Goal: Information Seeking & Learning: Learn about a topic

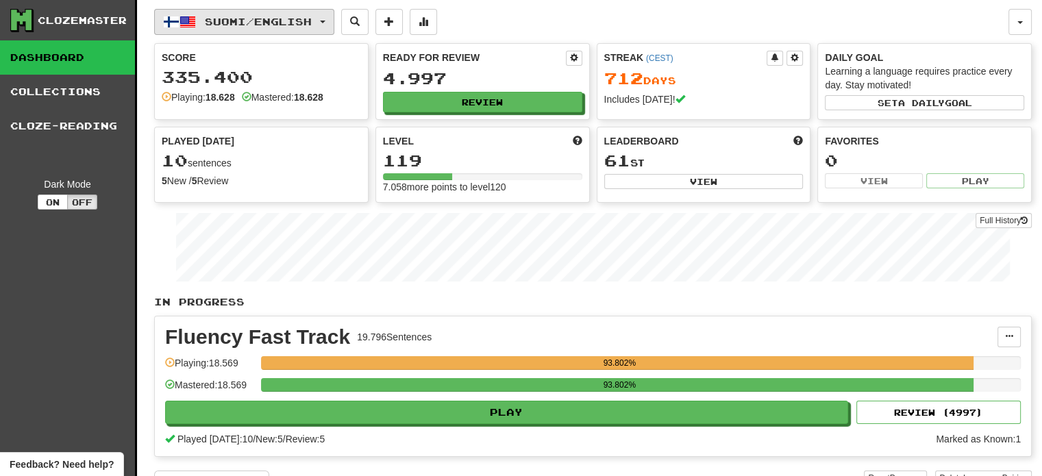
click at [280, 16] on span "Suomi / English" at bounding box center [258, 22] width 107 height 12
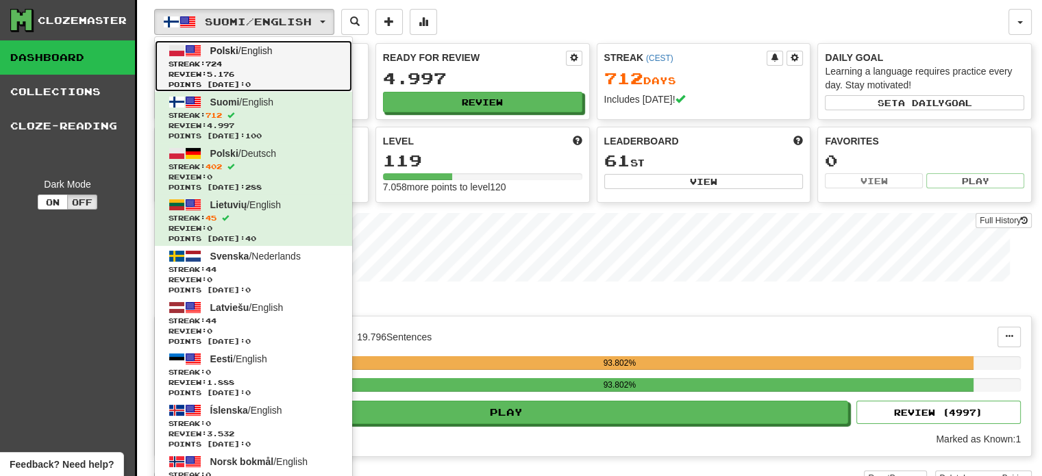
click at [266, 62] on span "Streak: 724" at bounding box center [254, 64] width 170 height 10
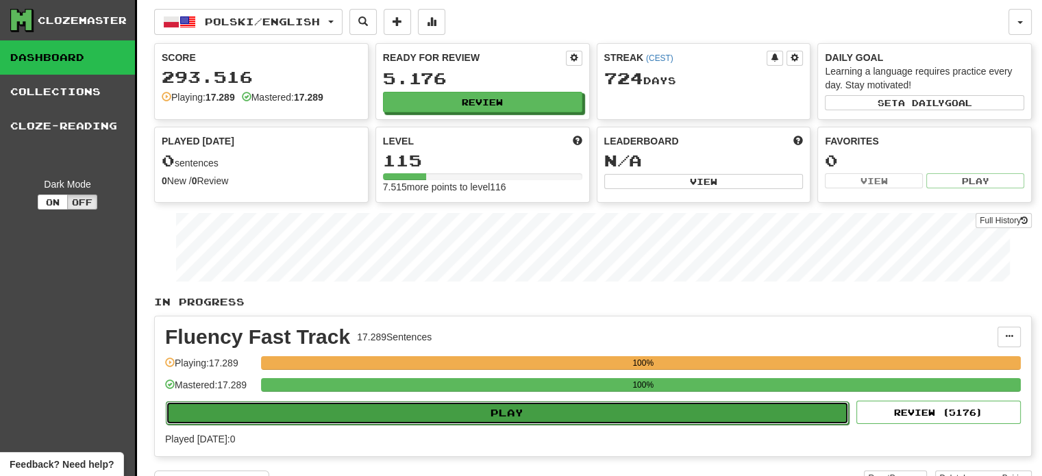
click at [576, 413] on button "Play" at bounding box center [507, 413] width 683 height 23
select select "**"
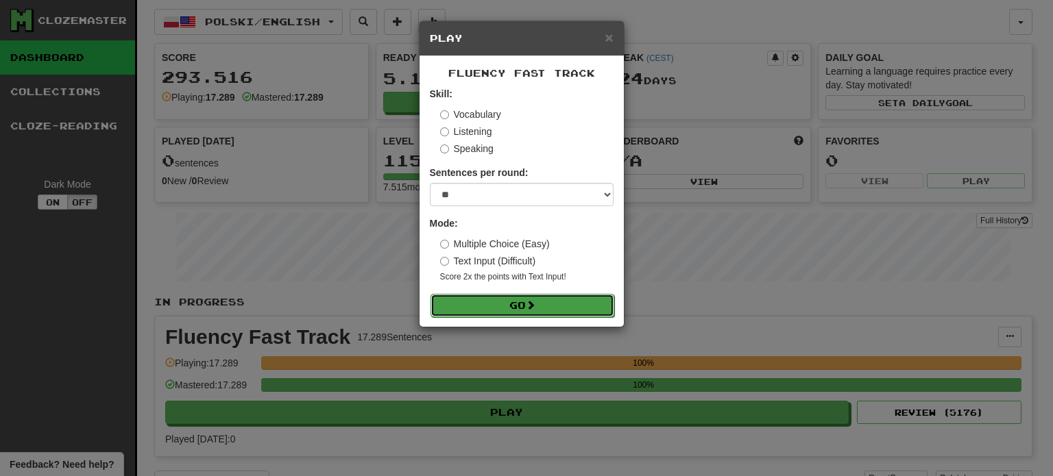
click at [506, 305] on button "Go" at bounding box center [522, 305] width 184 height 23
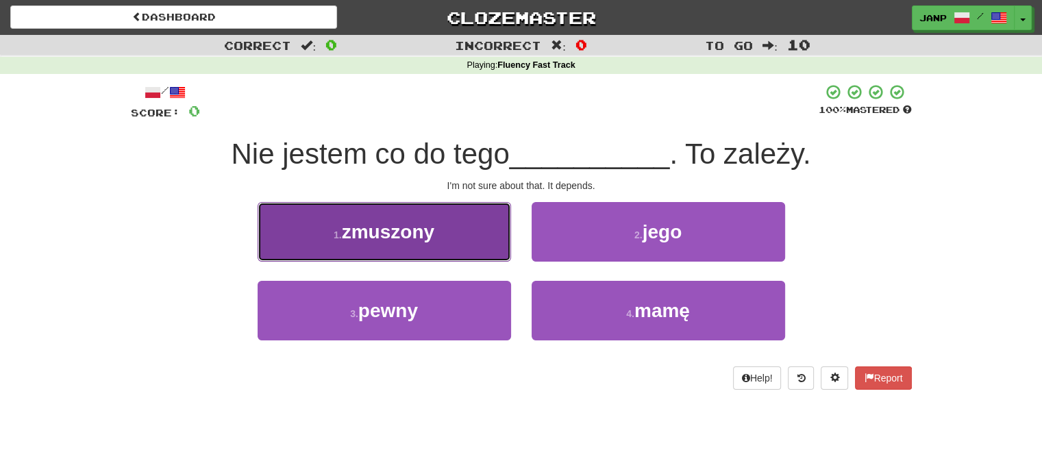
click at [445, 238] on button "1 . zmuszony" at bounding box center [385, 232] width 254 height 60
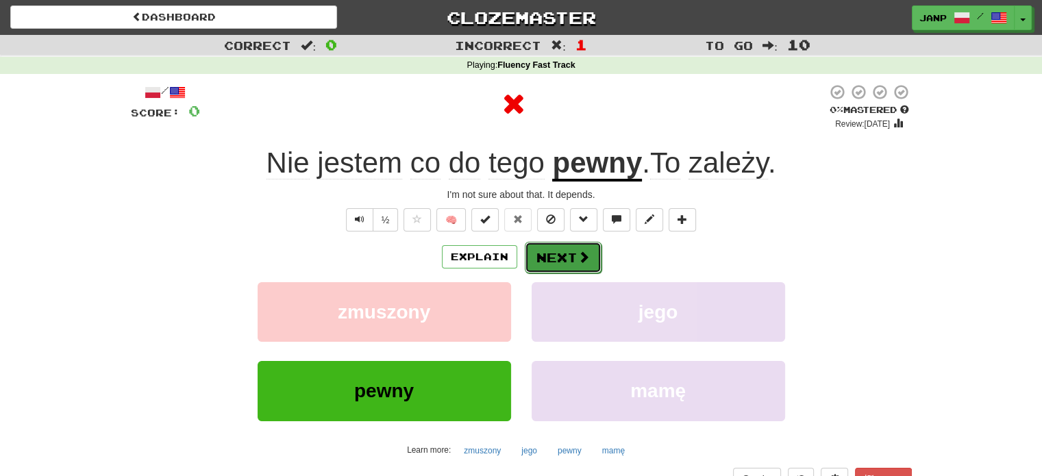
click at [557, 256] on button "Next" at bounding box center [563, 258] width 77 height 32
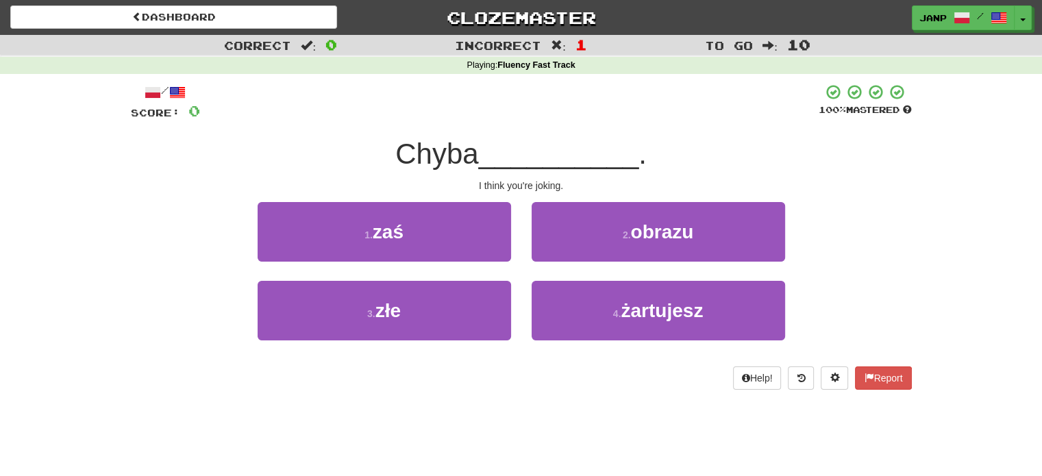
click at [584, 347] on div "4 . żartujesz" at bounding box center [659, 320] width 274 height 79
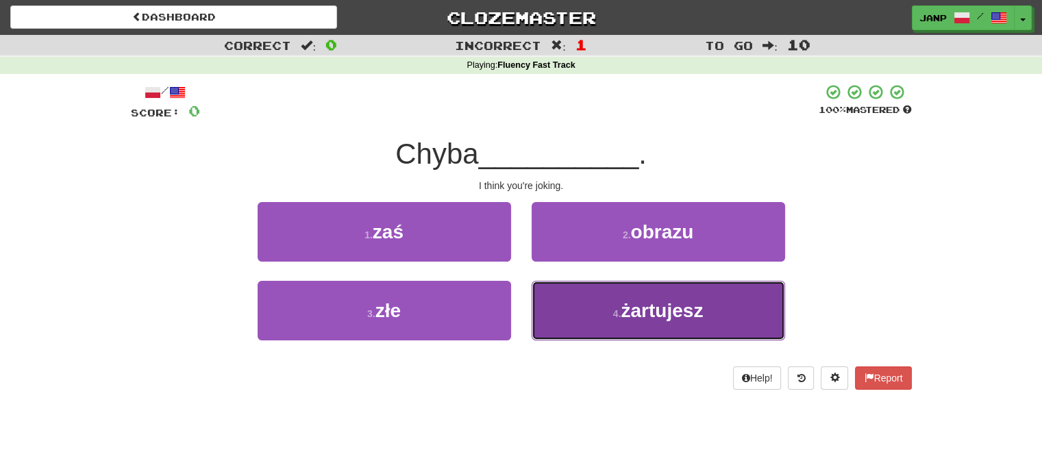
click at [581, 309] on button "4 . żartujesz" at bounding box center [659, 311] width 254 height 60
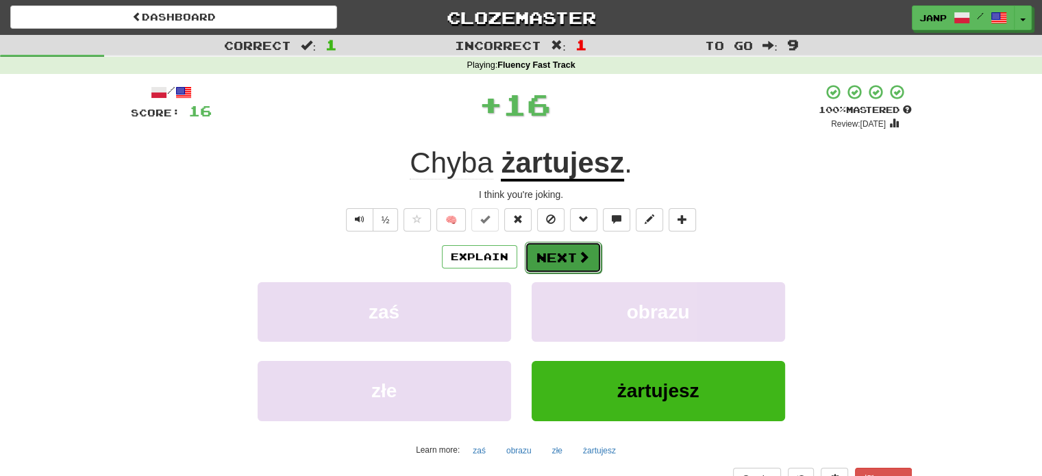
click at [573, 257] on button "Next" at bounding box center [563, 258] width 77 height 32
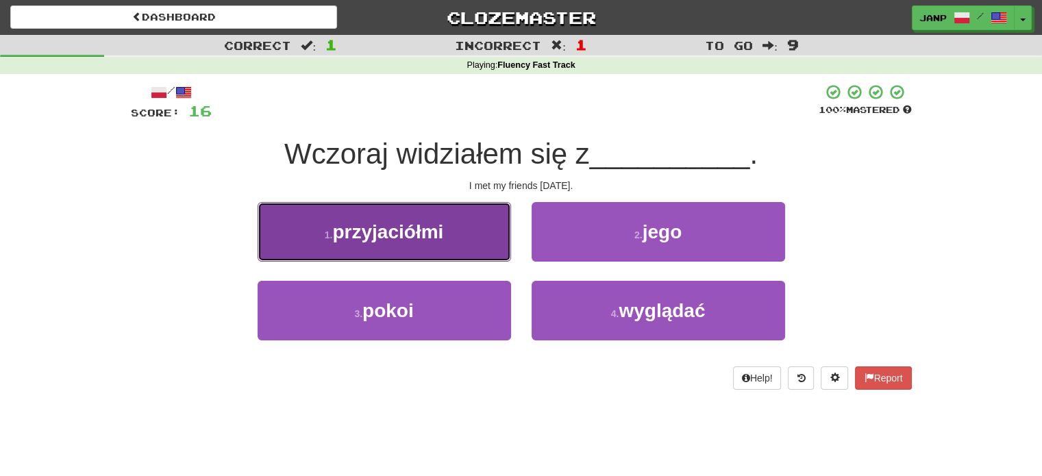
click at [494, 246] on button "1 . przyjaciółmi" at bounding box center [385, 232] width 254 height 60
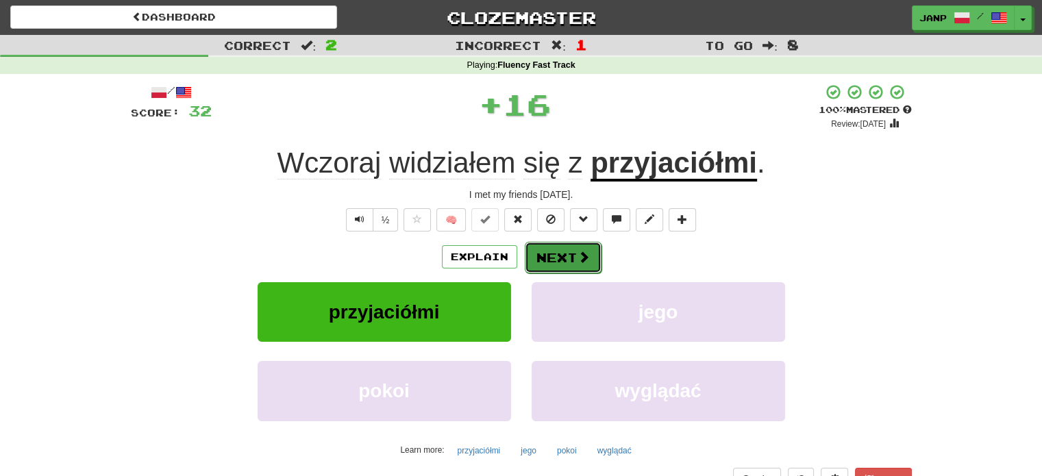
click at [543, 247] on button "Next" at bounding box center [563, 258] width 77 height 32
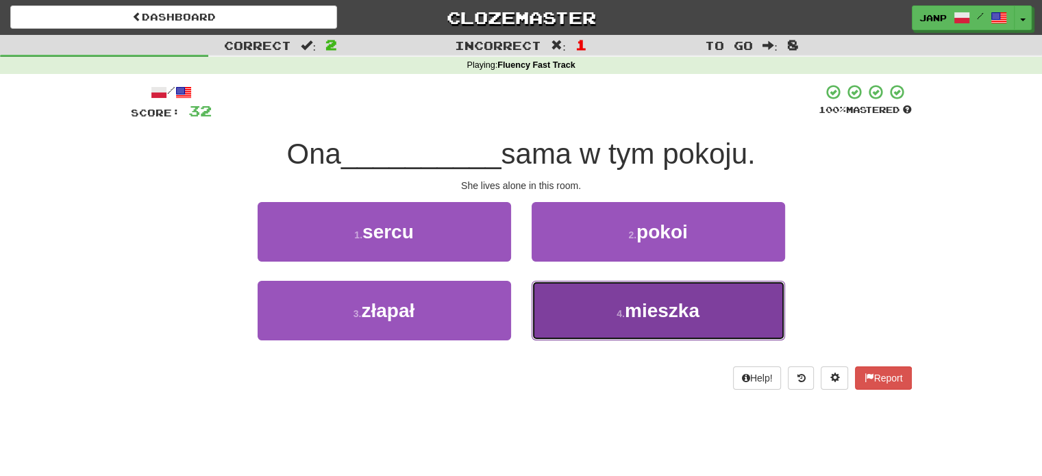
click at [606, 317] on button "4 . mieszka" at bounding box center [659, 311] width 254 height 60
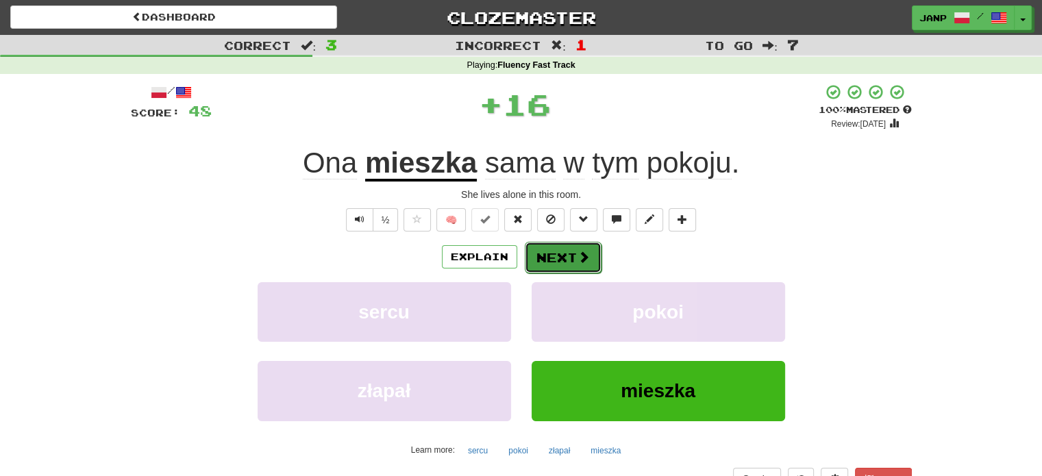
click at [569, 262] on button "Next" at bounding box center [563, 258] width 77 height 32
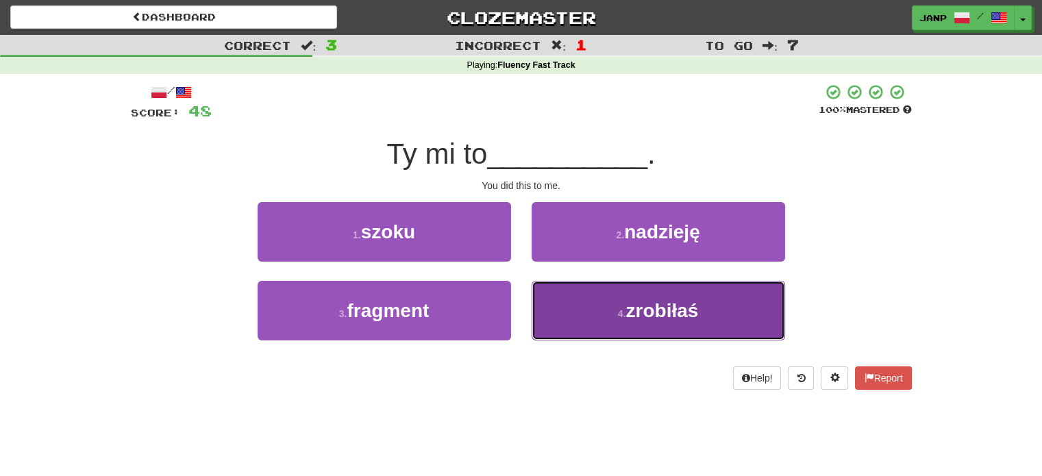
click at [592, 317] on button "4 . zrobiłaś" at bounding box center [659, 311] width 254 height 60
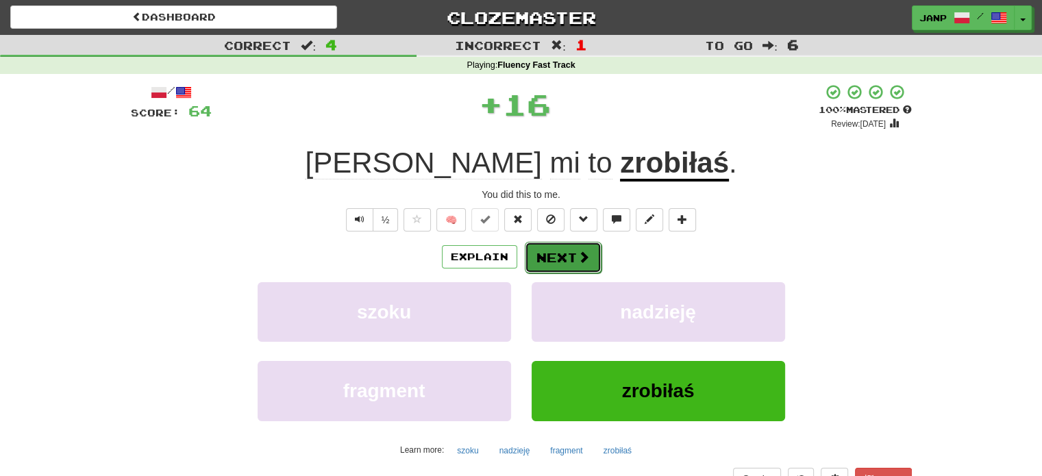
click at [555, 257] on button "Next" at bounding box center [563, 258] width 77 height 32
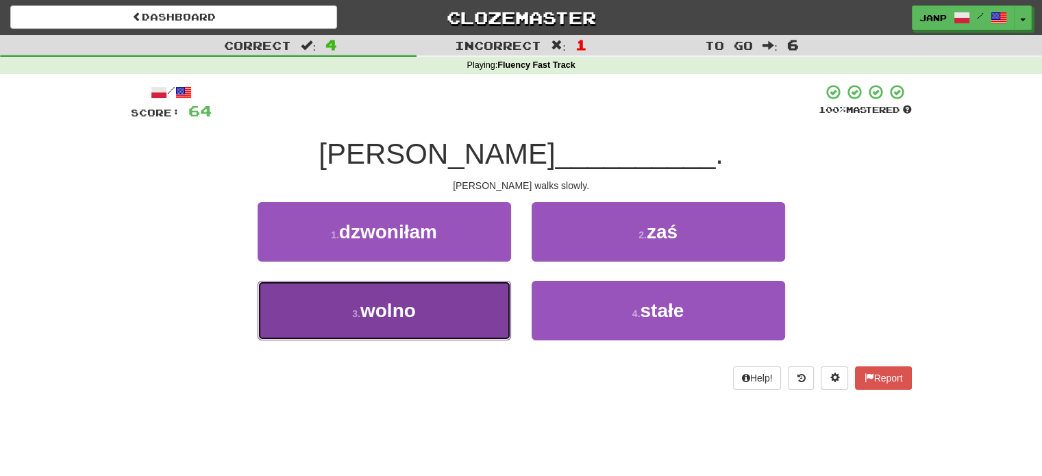
click at [480, 314] on button "3 . wolno" at bounding box center [385, 311] width 254 height 60
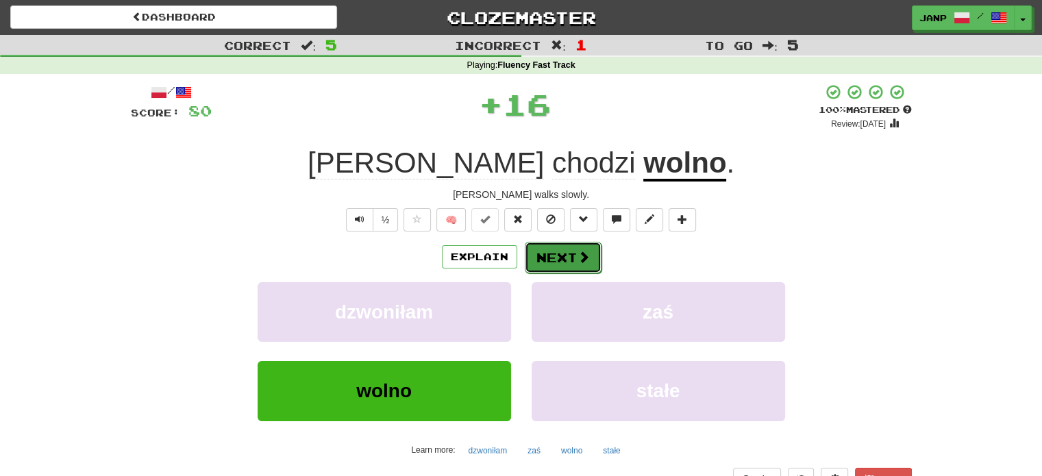
click at [559, 254] on button "Next" at bounding box center [563, 258] width 77 height 32
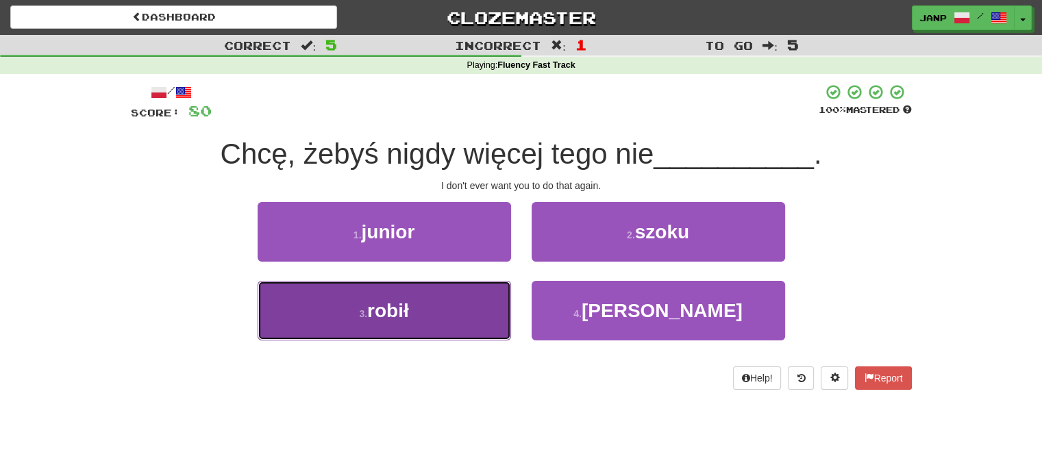
click at [489, 310] on button "3 . robił" at bounding box center [385, 311] width 254 height 60
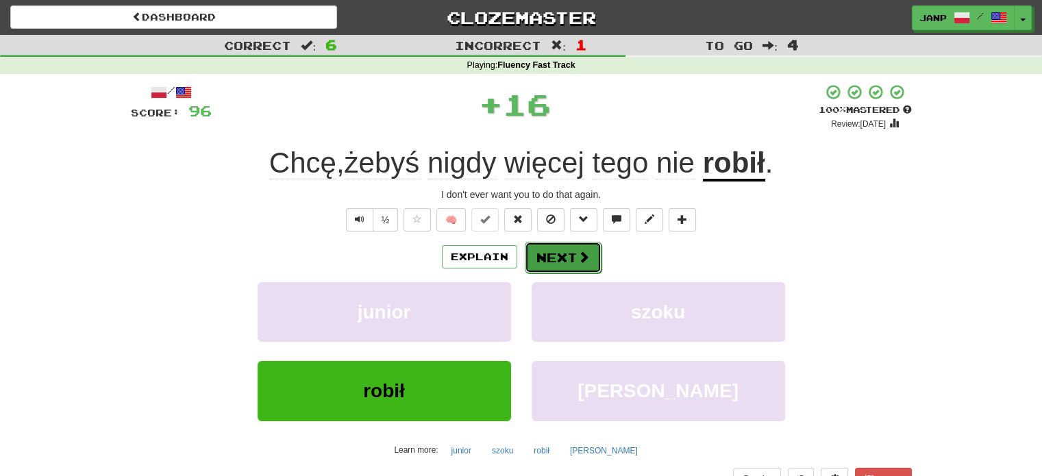
click at [553, 255] on button "Next" at bounding box center [563, 258] width 77 height 32
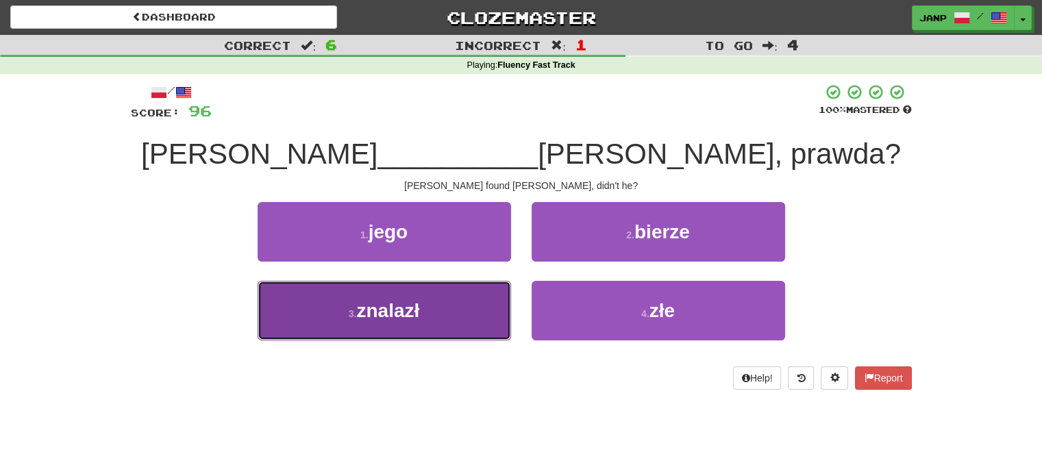
click at [484, 295] on button "3 . znalazł" at bounding box center [385, 311] width 254 height 60
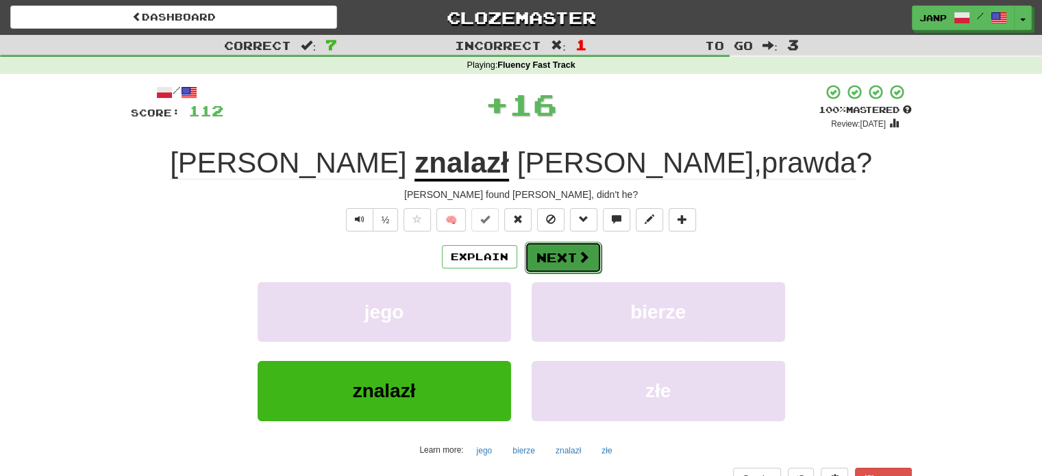
click at [568, 265] on button "Next" at bounding box center [563, 258] width 77 height 32
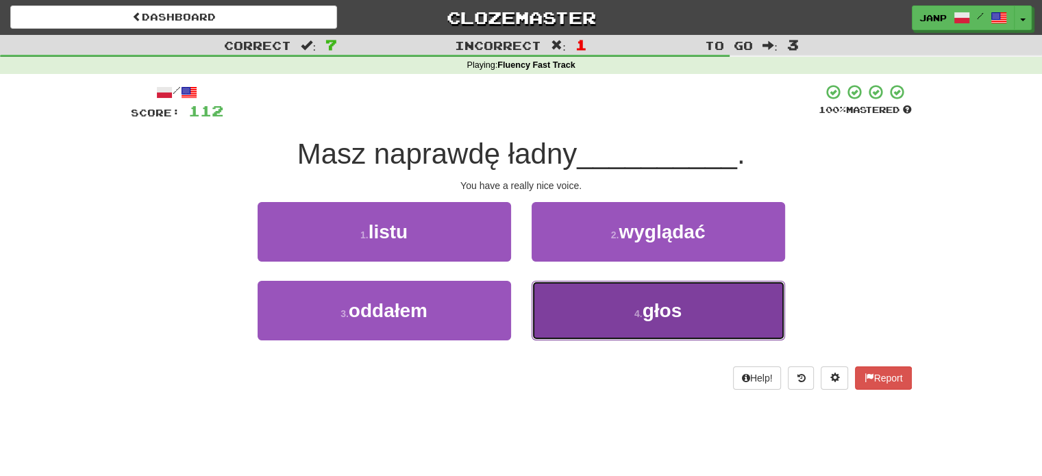
click at [594, 310] on button "4 . głos" at bounding box center [659, 311] width 254 height 60
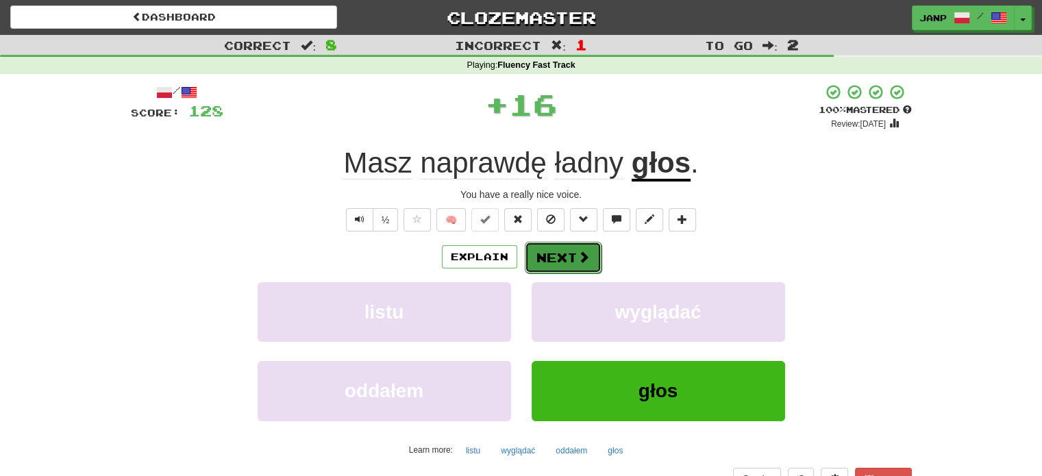
click at [557, 257] on button "Next" at bounding box center [563, 258] width 77 height 32
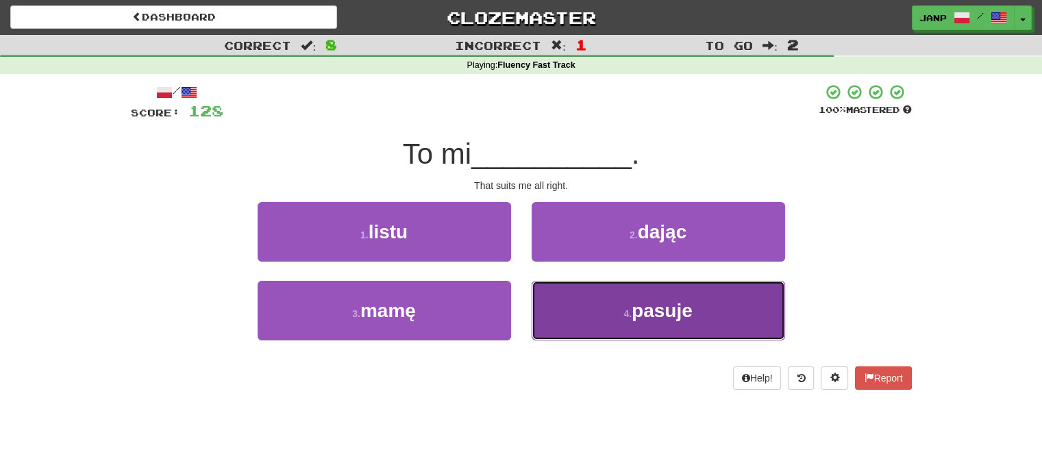
click at [587, 315] on button "4 . pasuje" at bounding box center [659, 311] width 254 height 60
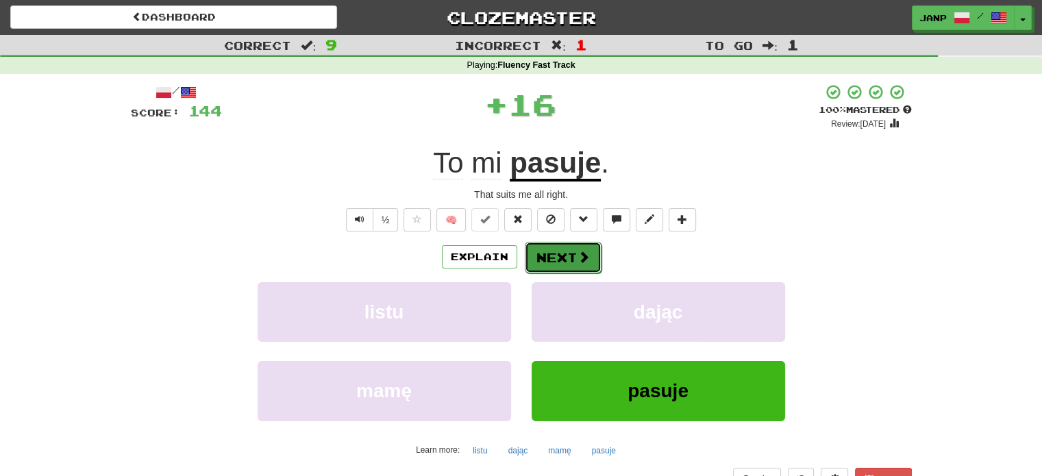
click at [557, 257] on button "Next" at bounding box center [563, 258] width 77 height 32
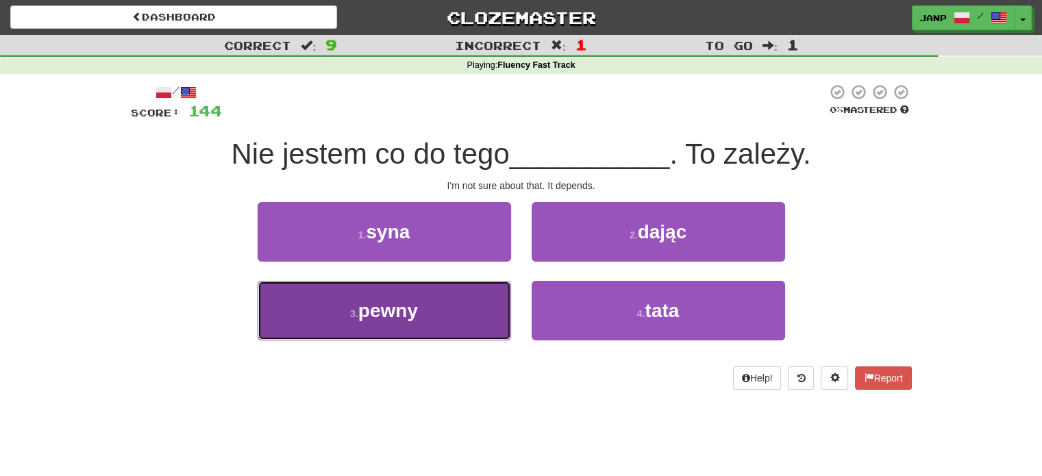
click at [476, 311] on button "3 . pewny" at bounding box center [385, 311] width 254 height 60
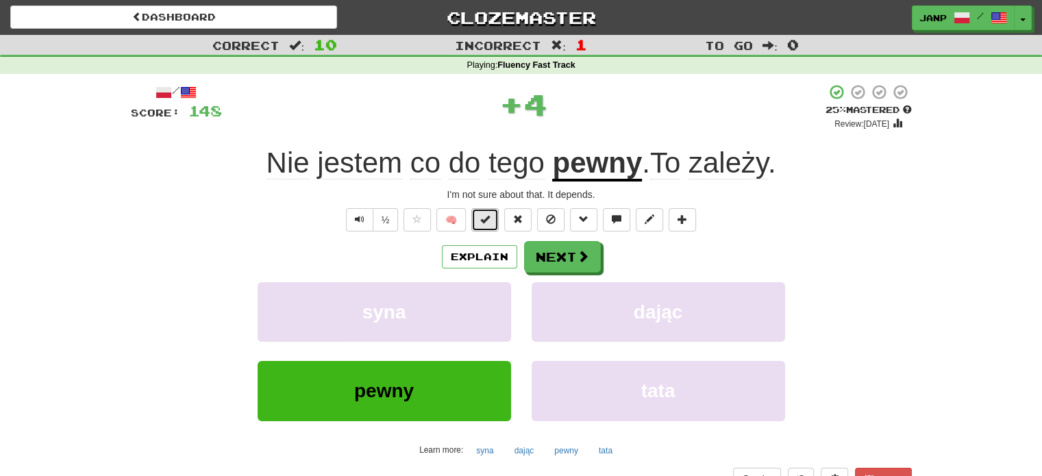
click at [488, 223] on span at bounding box center [485, 220] width 10 height 10
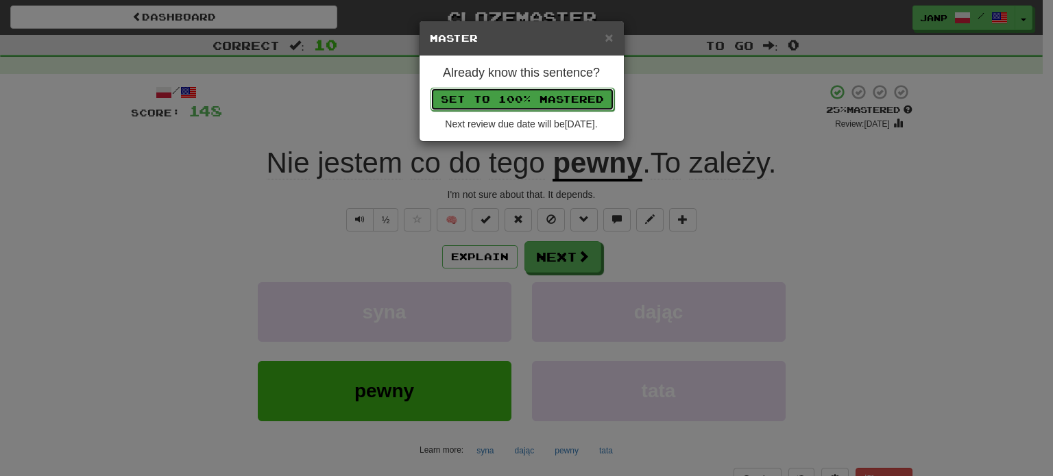
click at [537, 104] on button "Set to 100% Mastered" at bounding box center [522, 99] width 184 height 23
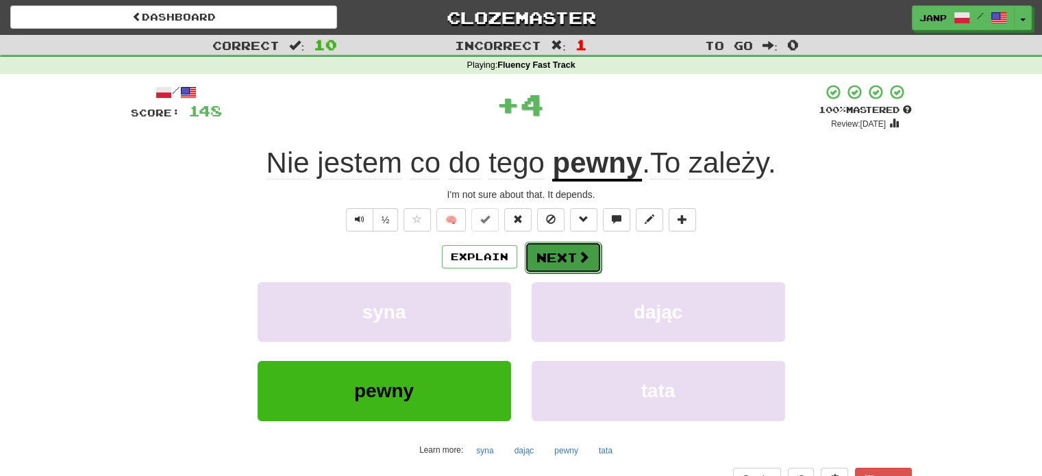
click at [582, 269] on button "Next" at bounding box center [563, 258] width 77 height 32
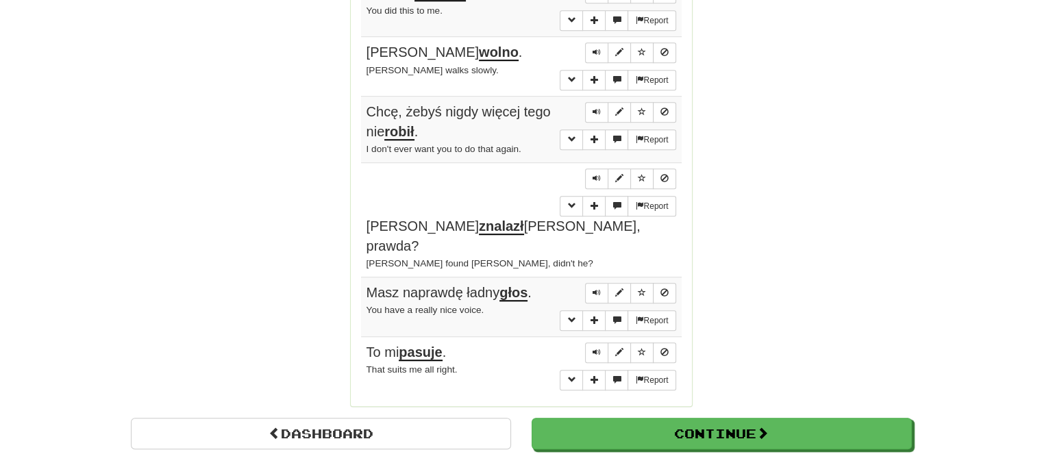
scroll to position [1028, 0]
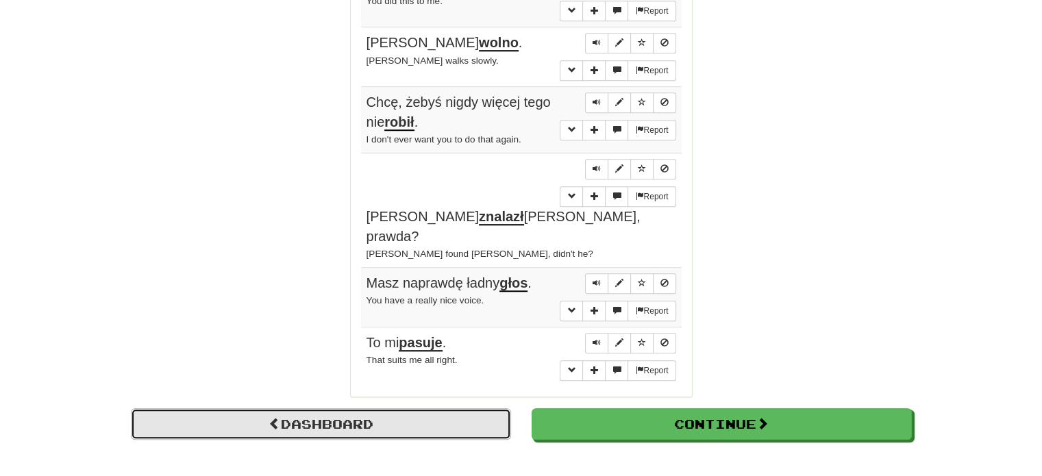
click at [401, 408] on link "Dashboard" at bounding box center [321, 424] width 380 height 32
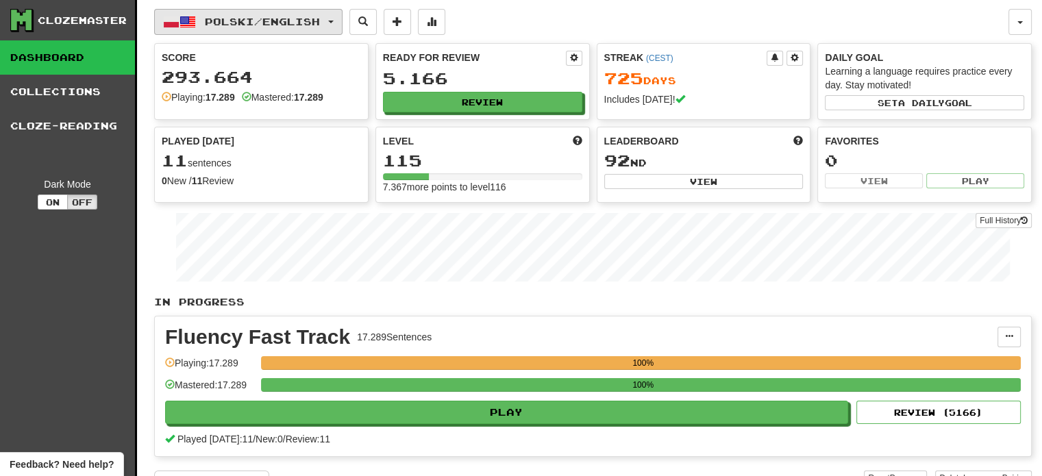
click at [288, 24] on span "Polski / English" at bounding box center [262, 22] width 115 height 12
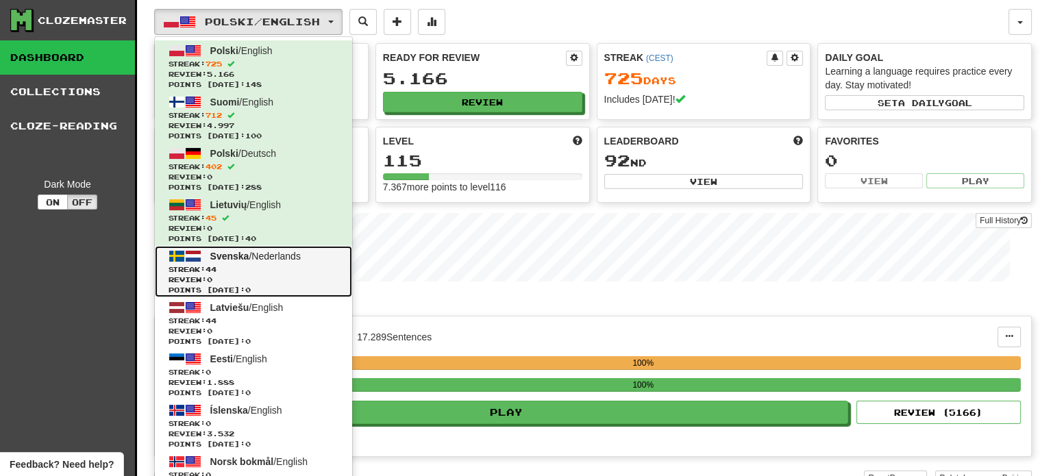
click at [282, 269] on span "Streak: 44" at bounding box center [254, 270] width 170 height 10
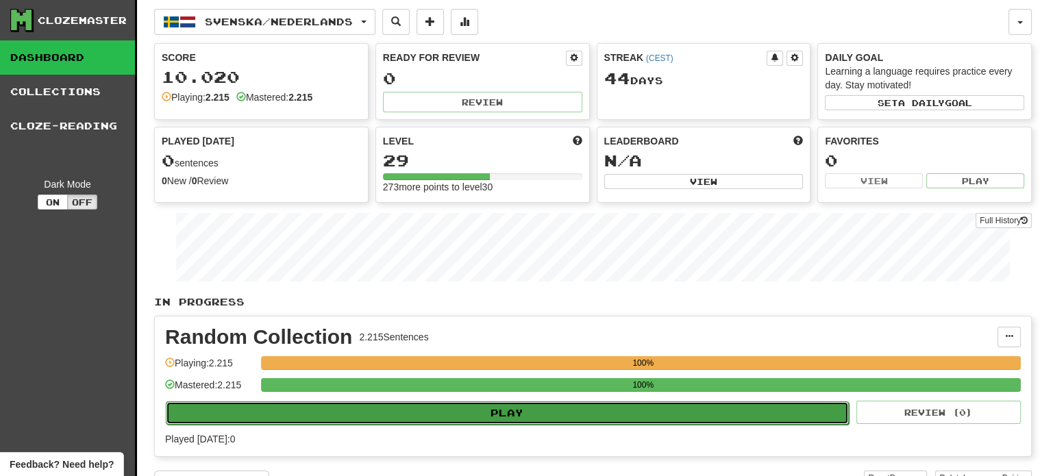
click at [436, 414] on button "Play" at bounding box center [507, 413] width 683 height 23
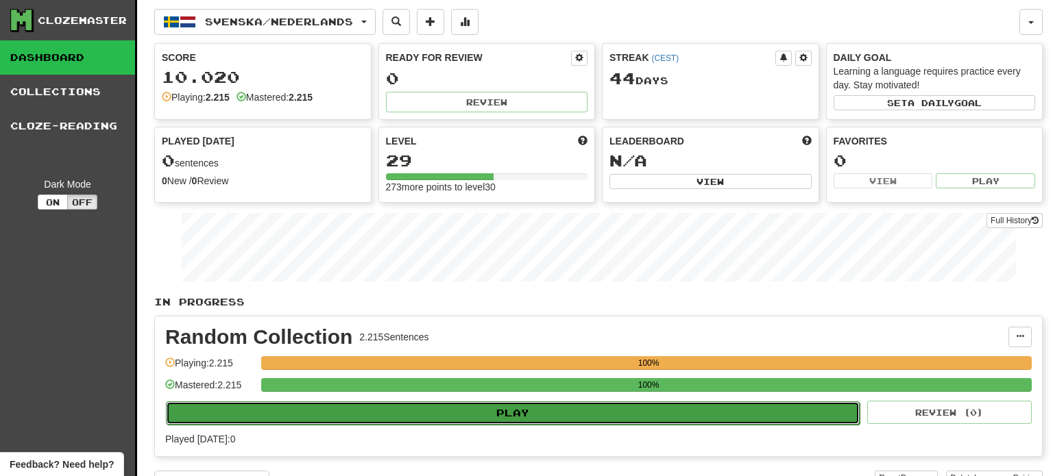
select select "**"
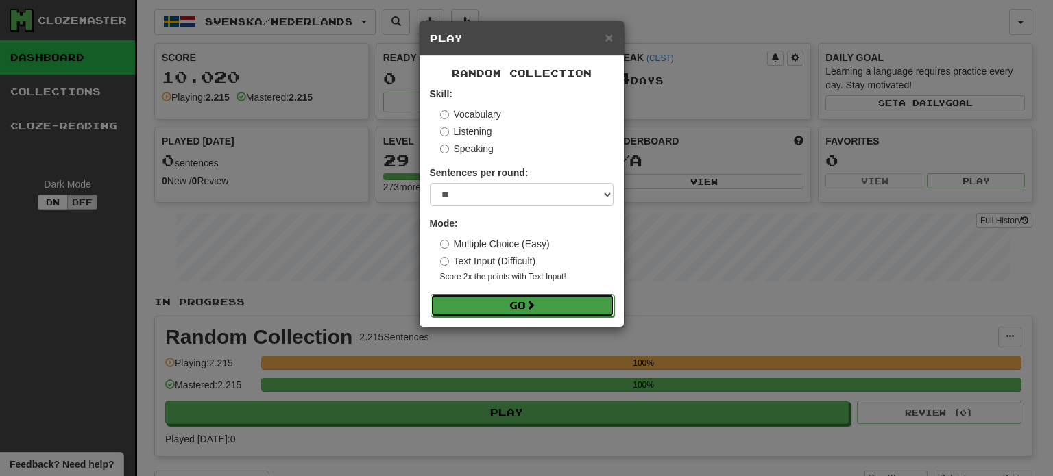
click at [506, 309] on button "Go" at bounding box center [522, 305] width 184 height 23
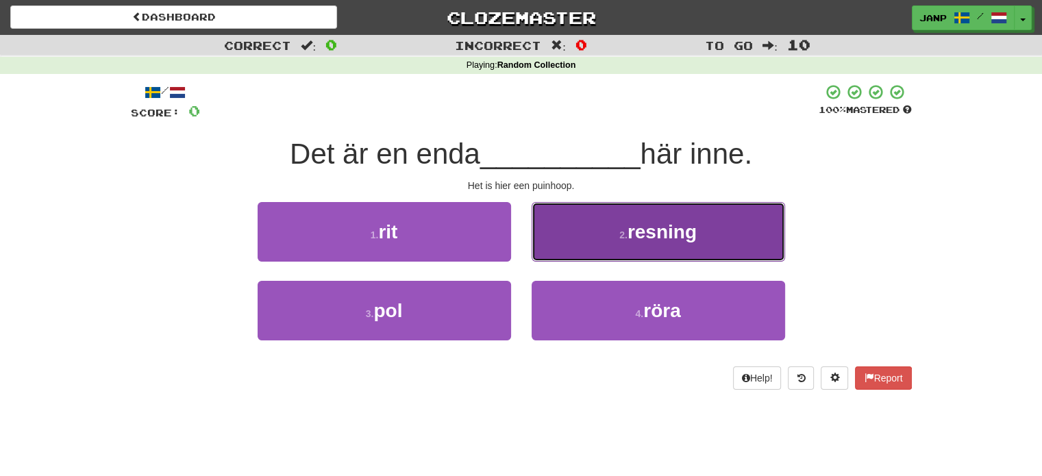
click at [565, 241] on button "2 . resning" at bounding box center [659, 232] width 254 height 60
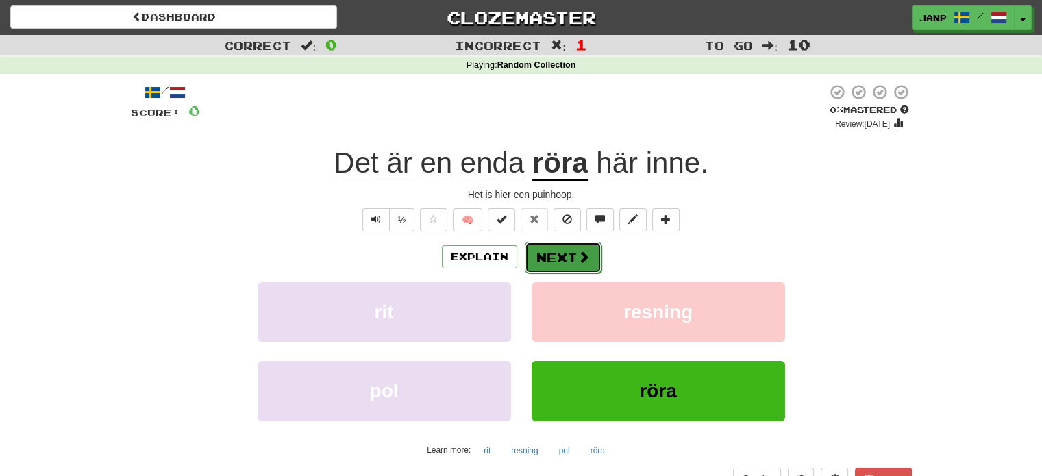
click at [570, 257] on button "Next" at bounding box center [563, 258] width 77 height 32
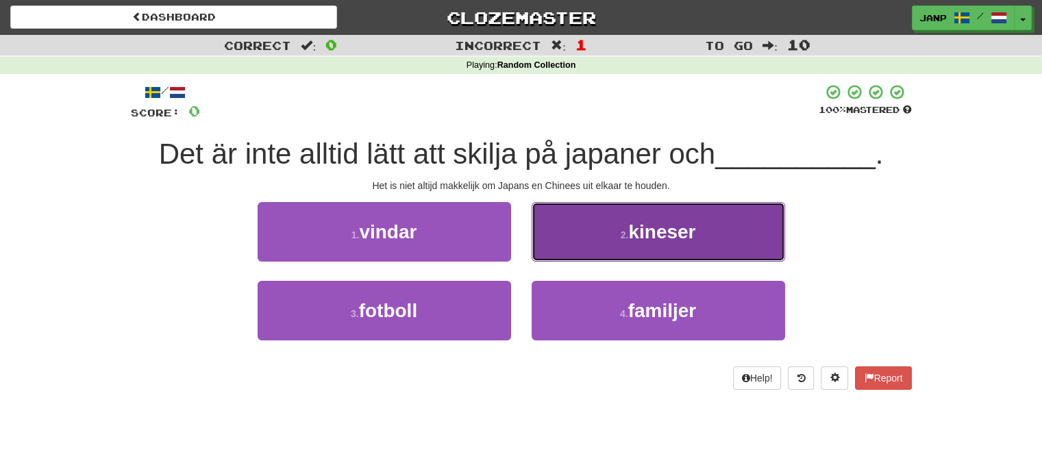
click at [560, 231] on button "2 . kineser" at bounding box center [659, 232] width 254 height 60
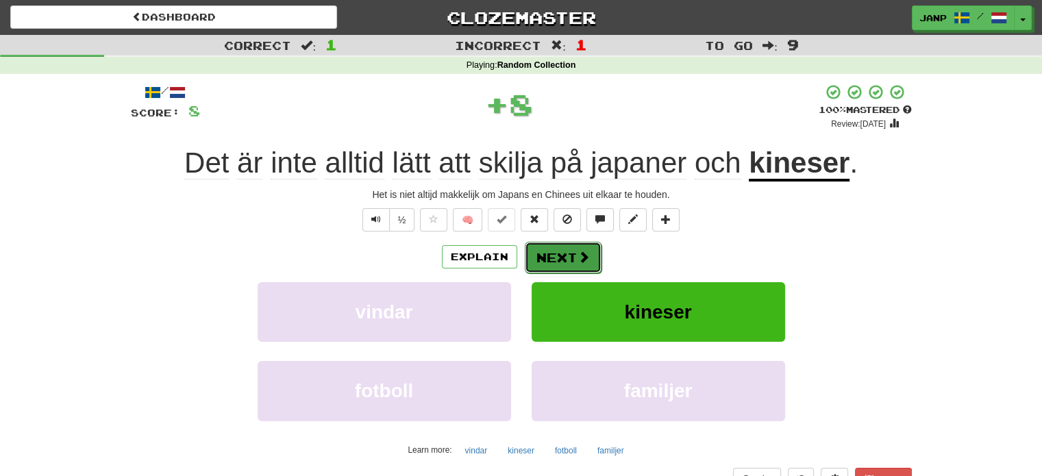
click at [561, 256] on button "Next" at bounding box center [563, 258] width 77 height 32
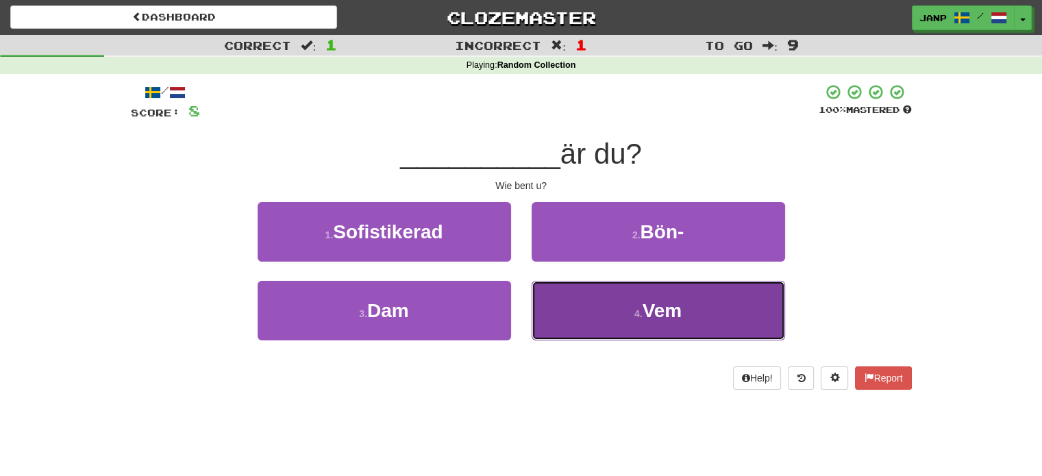
click at [589, 313] on button "4 . Vem" at bounding box center [659, 311] width 254 height 60
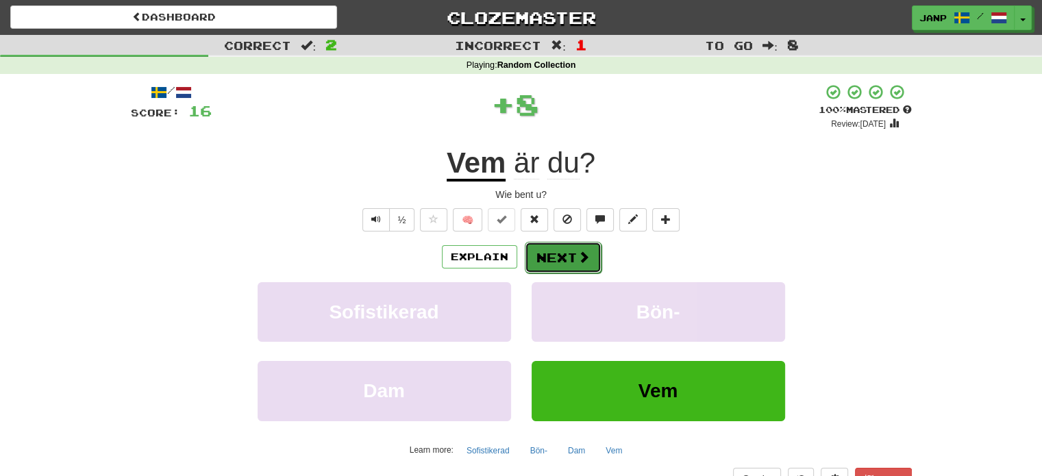
click at [572, 255] on button "Next" at bounding box center [563, 258] width 77 height 32
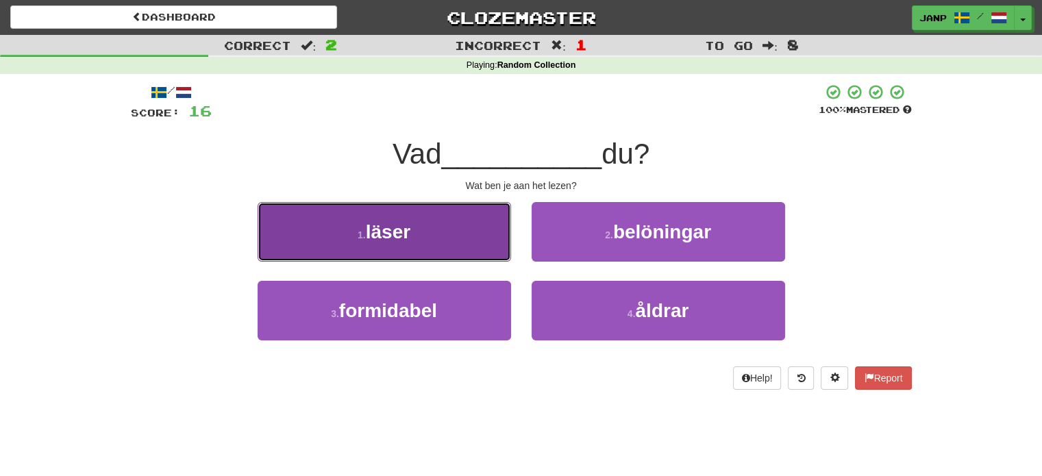
click at [443, 245] on button "1 . läser" at bounding box center [385, 232] width 254 height 60
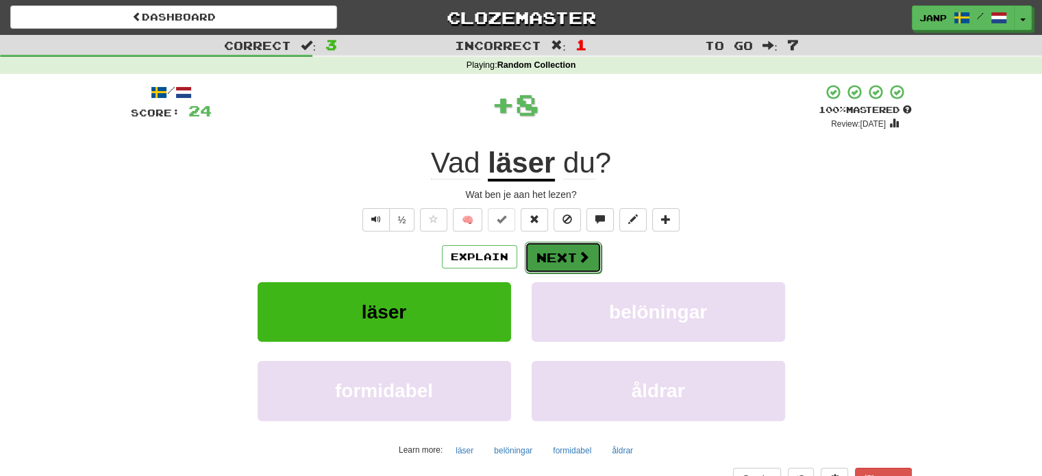
click at [565, 252] on button "Next" at bounding box center [563, 258] width 77 height 32
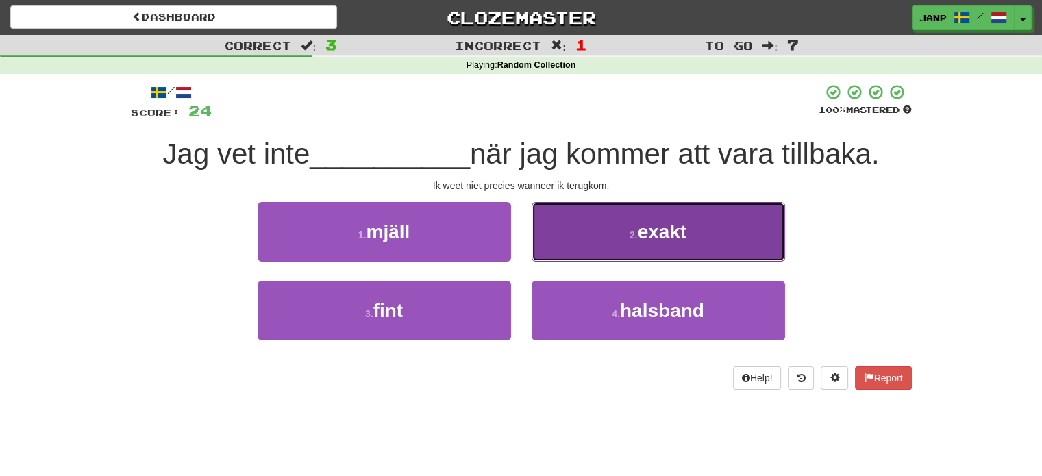
click at [572, 254] on button "2 . exakt" at bounding box center [659, 232] width 254 height 60
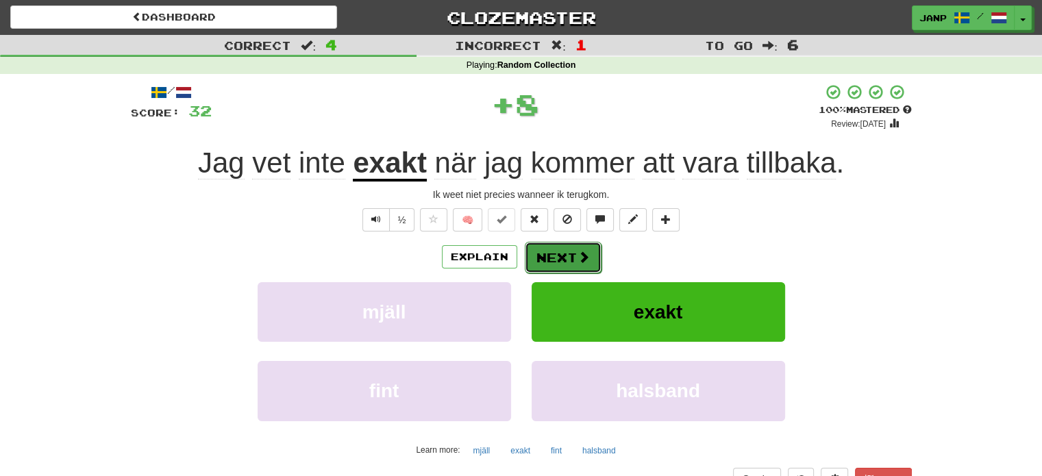
click at [546, 243] on button "Next" at bounding box center [563, 258] width 77 height 32
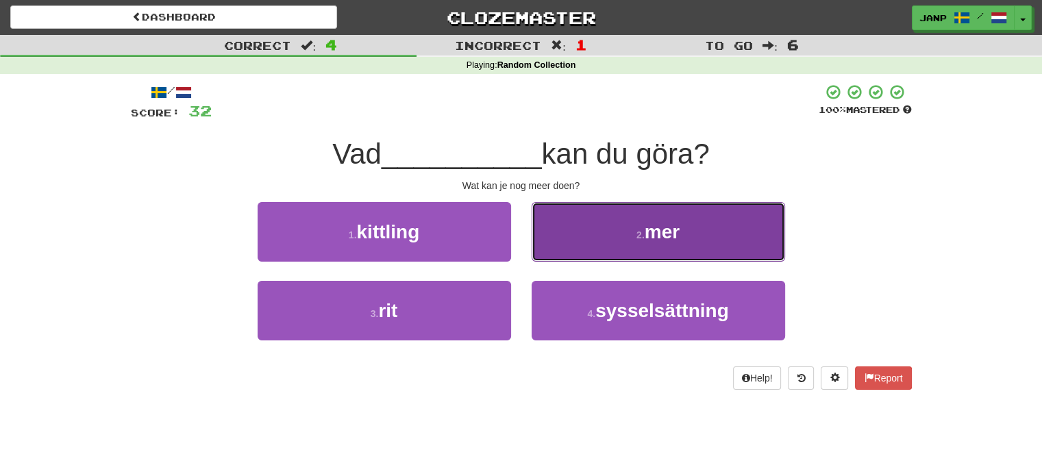
click at [553, 243] on button "2 . mer" at bounding box center [659, 232] width 254 height 60
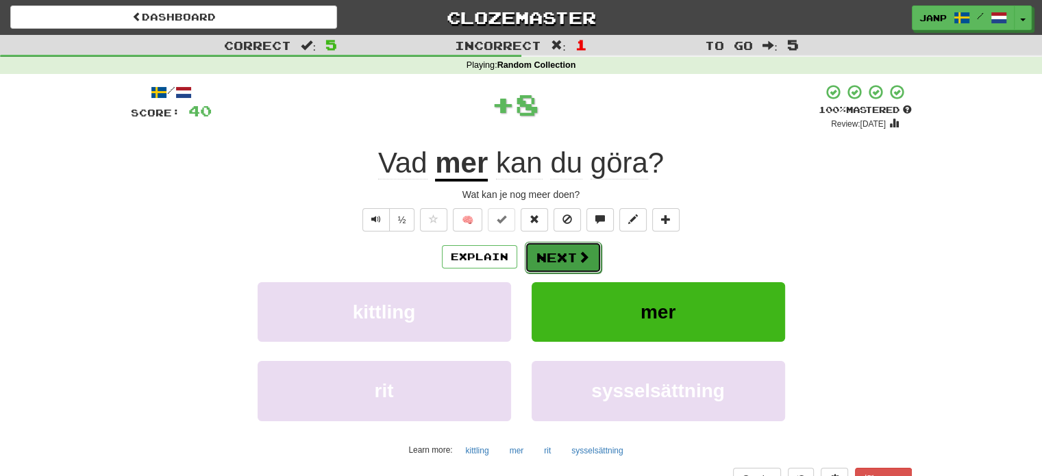
click at [557, 253] on button "Next" at bounding box center [563, 258] width 77 height 32
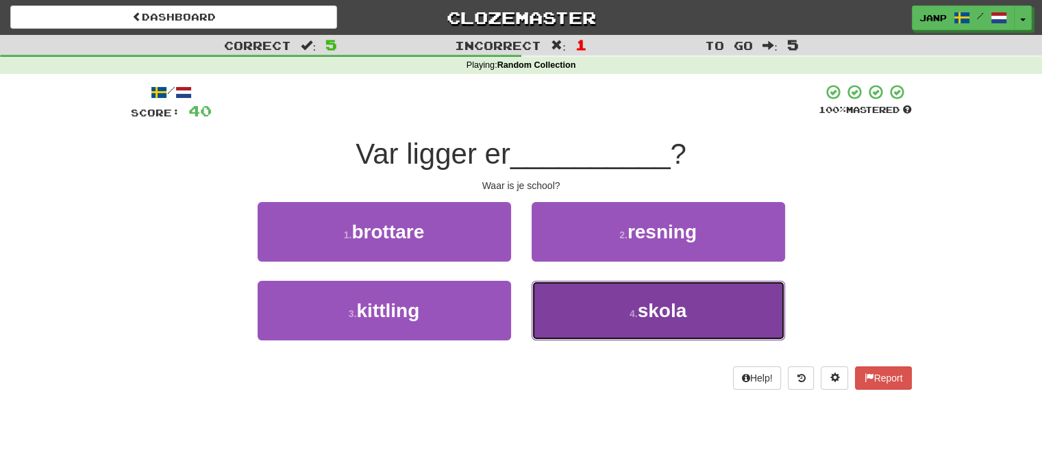
click at [585, 298] on button "4 . skola" at bounding box center [659, 311] width 254 height 60
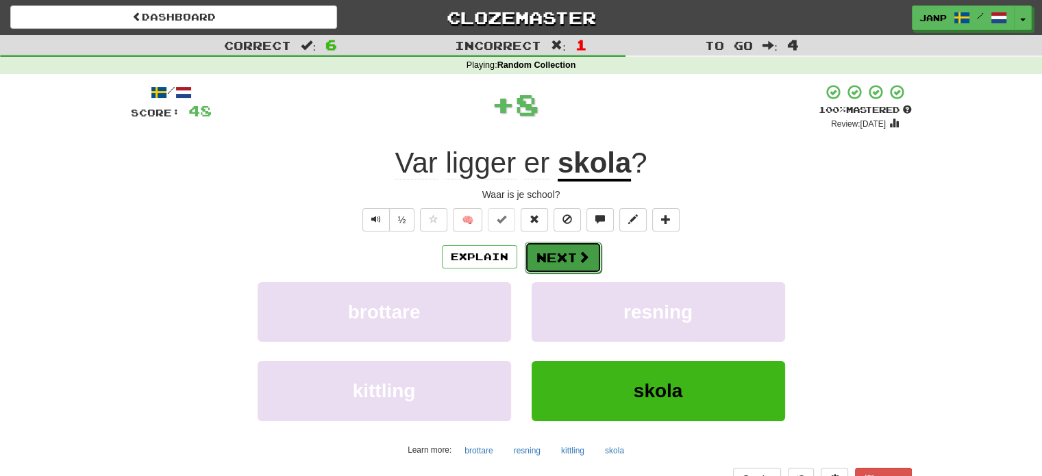
click at [560, 256] on button "Next" at bounding box center [563, 258] width 77 height 32
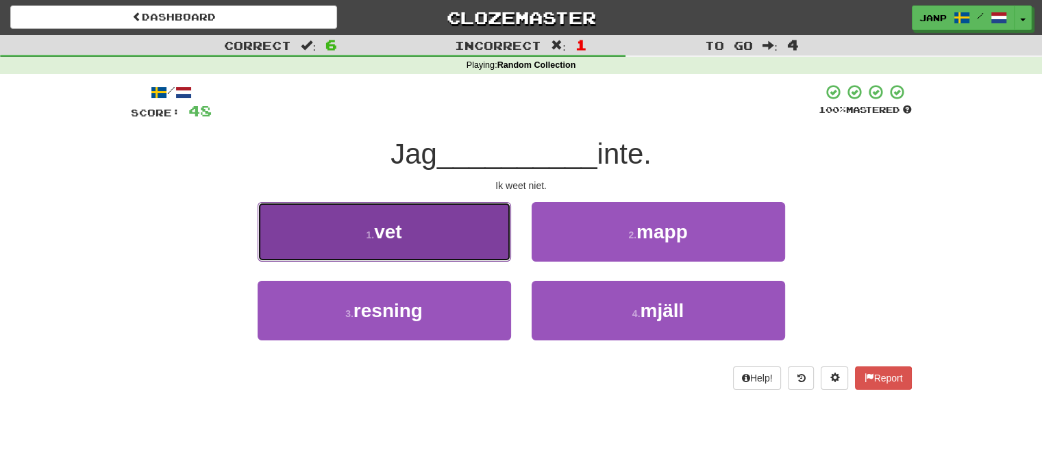
click at [465, 243] on button "1 . vet" at bounding box center [385, 232] width 254 height 60
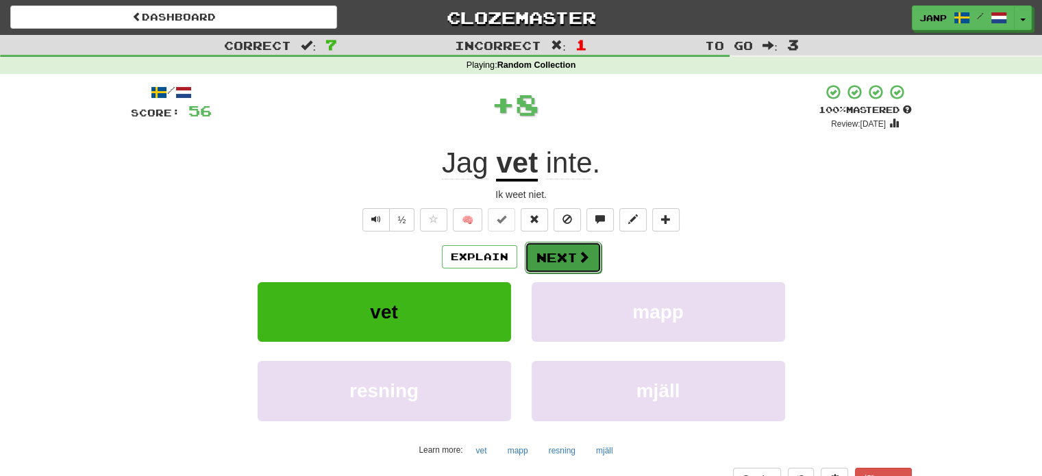
click at [557, 254] on button "Next" at bounding box center [563, 258] width 77 height 32
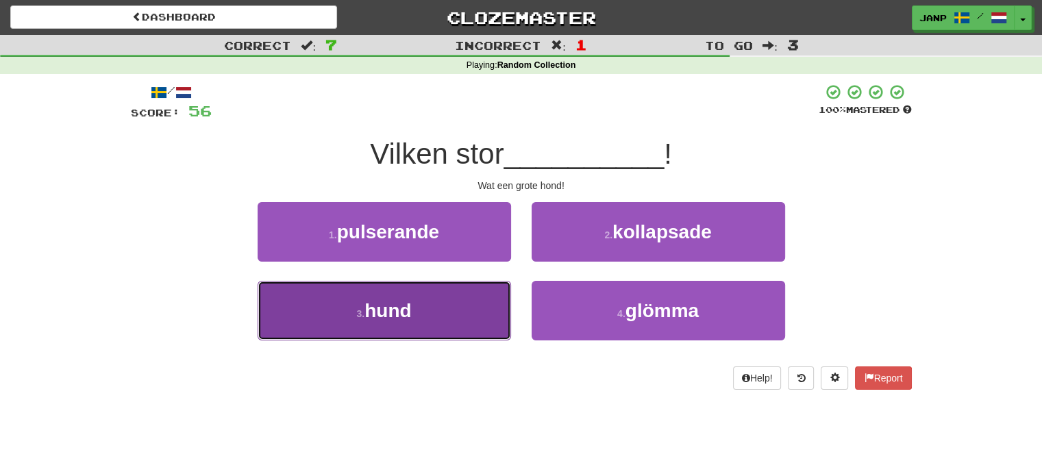
click at [461, 304] on button "3 . hund" at bounding box center [385, 311] width 254 height 60
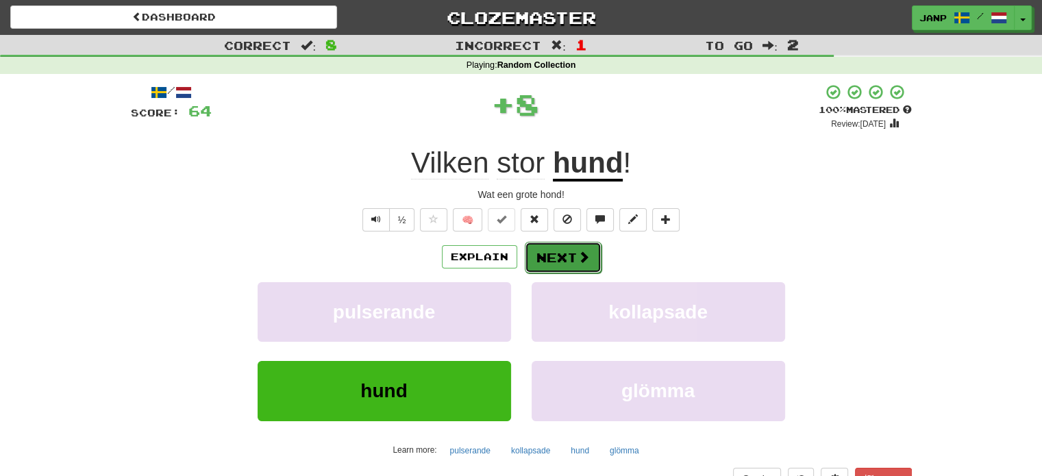
click at [555, 262] on button "Next" at bounding box center [563, 258] width 77 height 32
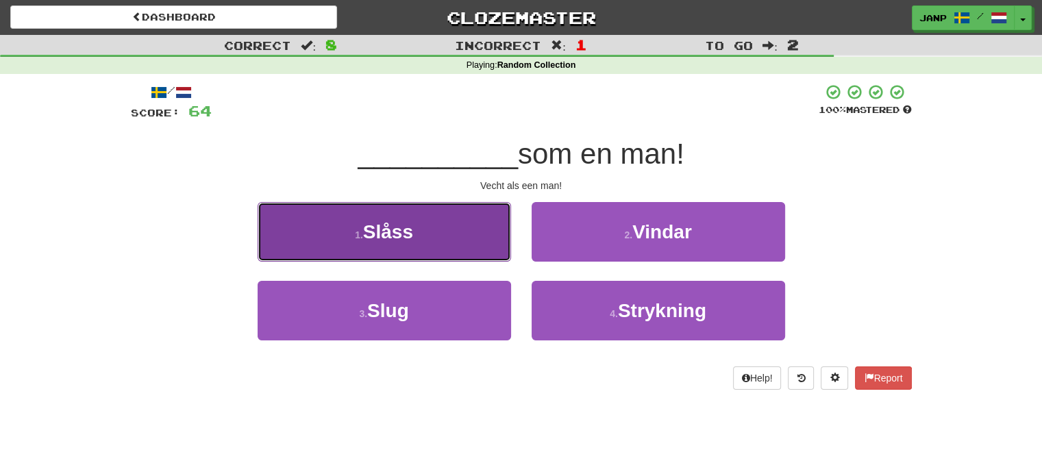
click at [462, 242] on button "1 . Slåss" at bounding box center [385, 232] width 254 height 60
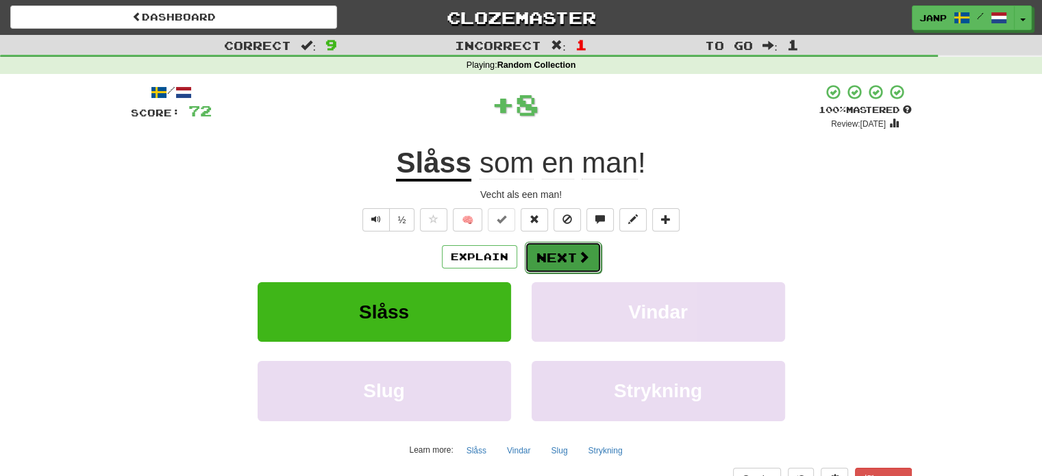
click at [554, 260] on button "Next" at bounding box center [563, 258] width 77 height 32
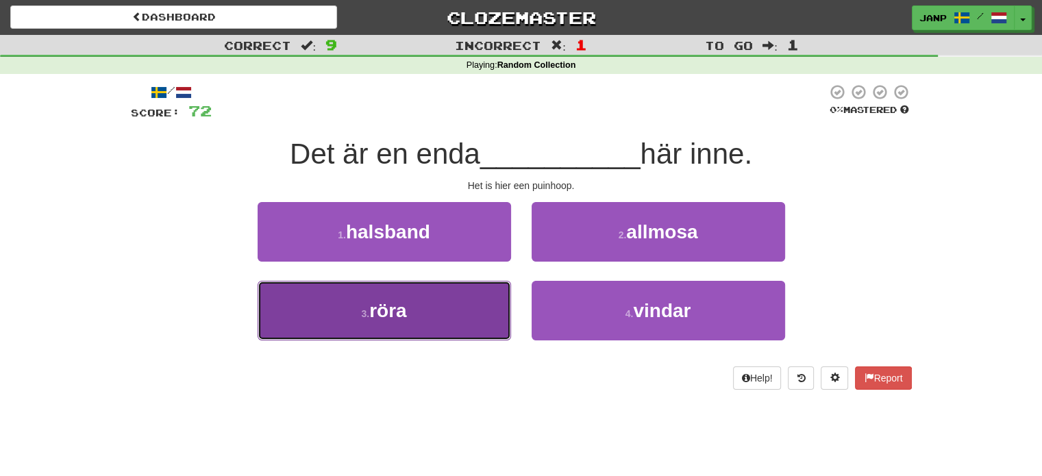
click at [479, 297] on button "3 . röra" at bounding box center [385, 311] width 254 height 60
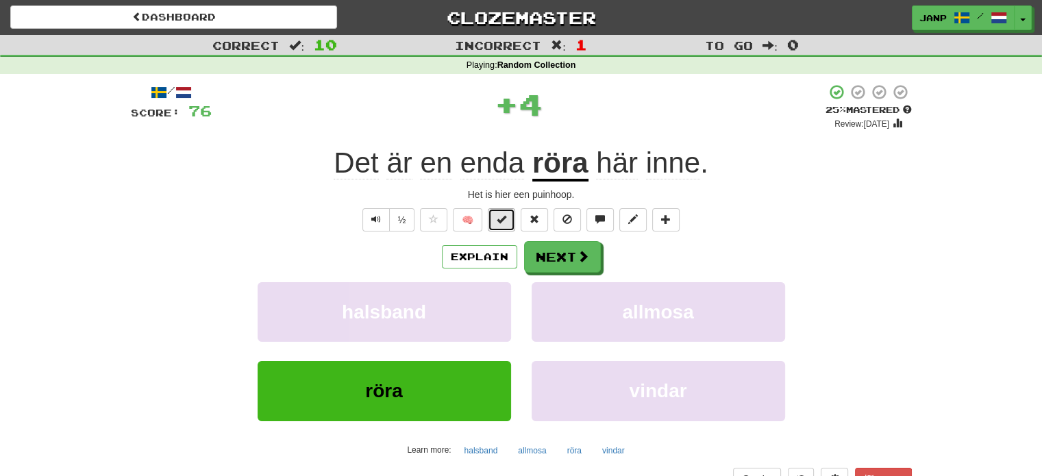
click at [504, 225] on button at bounding box center [501, 219] width 27 height 23
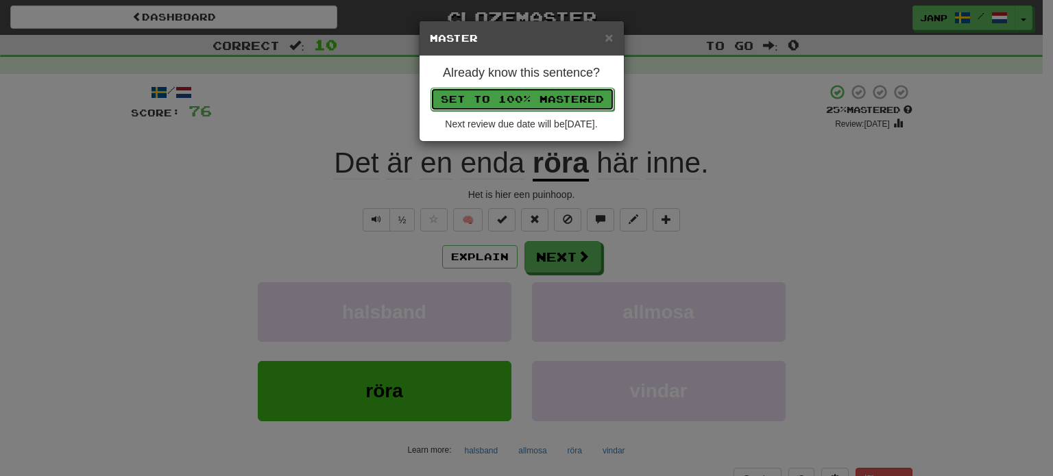
click at [523, 103] on button "Set to 100% Mastered" at bounding box center [522, 99] width 184 height 23
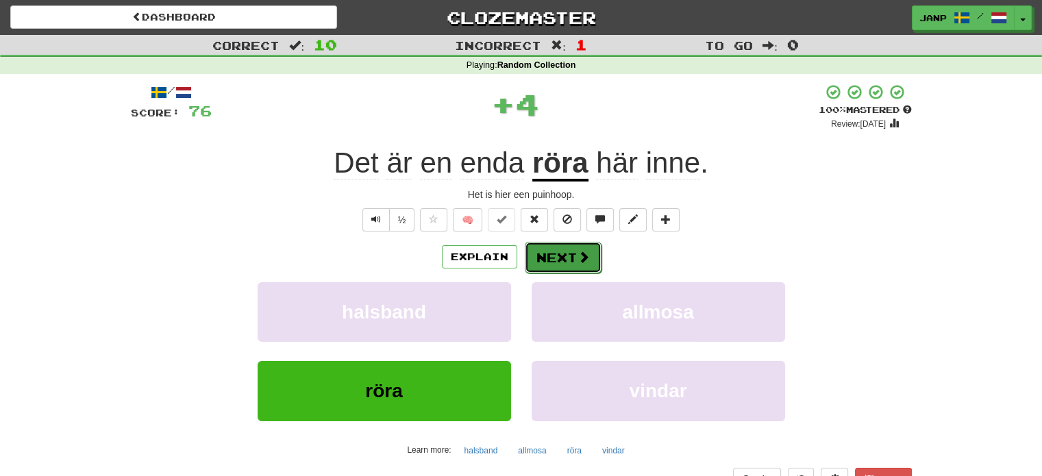
click at [565, 253] on button "Next" at bounding box center [563, 258] width 77 height 32
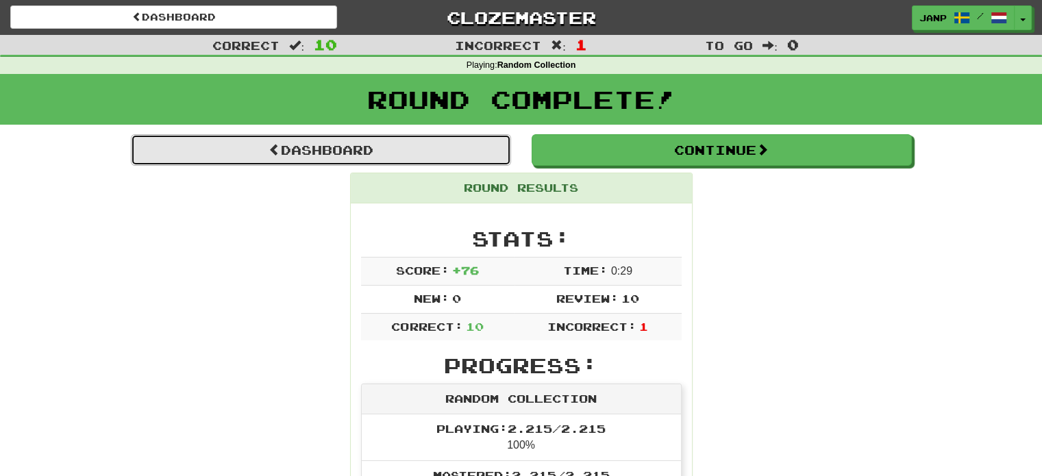
click at [307, 147] on link "Dashboard" at bounding box center [321, 150] width 380 height 32
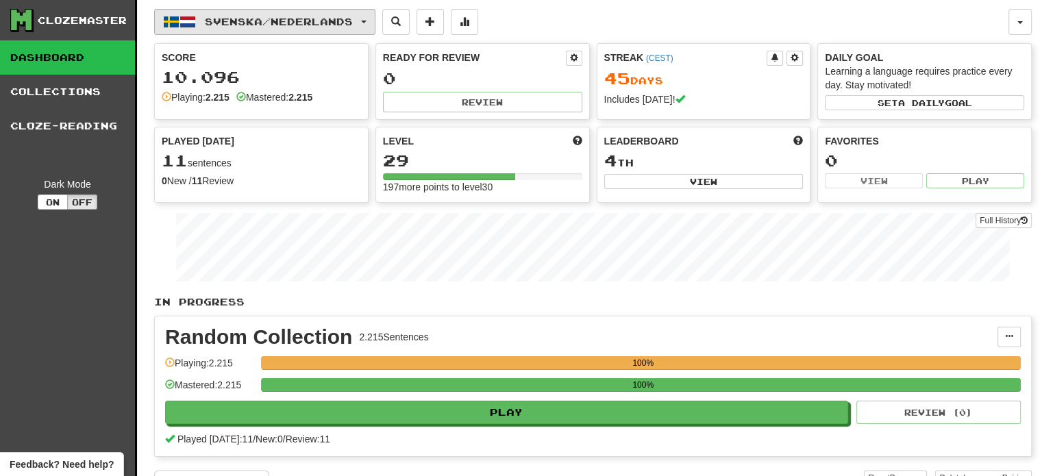
click at [273, 24] on span "Svenska / Nederlands" at bounding box center [279, 22] width 148 height 12
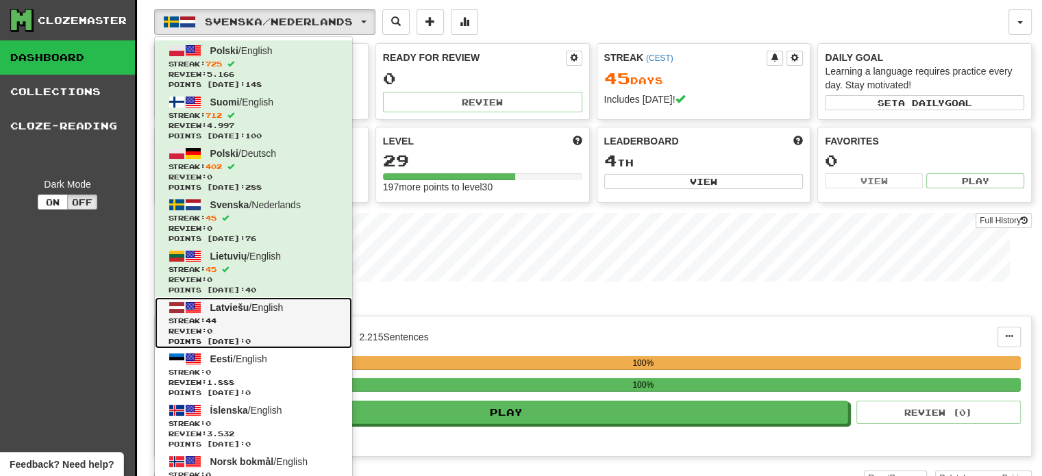
click at [269, 315] on link "Latviešu / English Streak: 44 Review: 0 Points today: 0" at bounding box center [253, 322] width 197 height 51
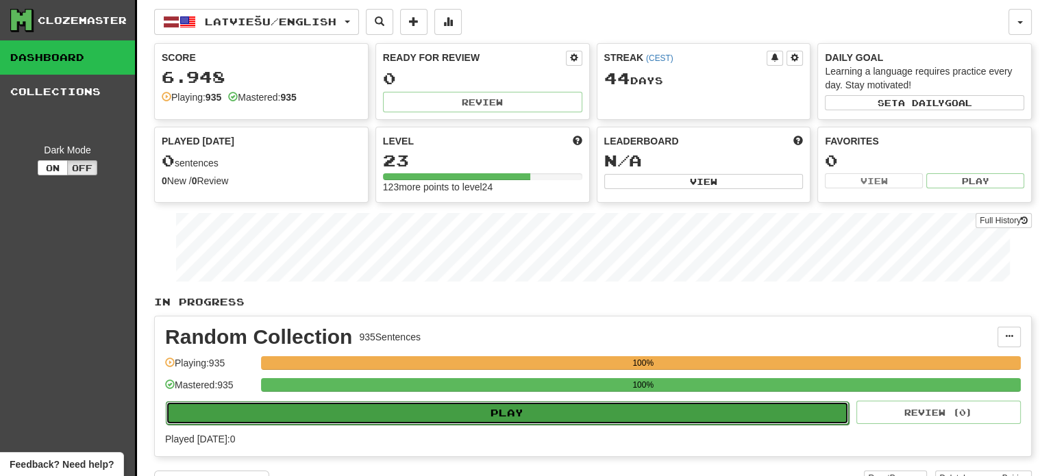
click at [463, 408] on button "Play" at bounding box center [507, 413] width 683 height 23
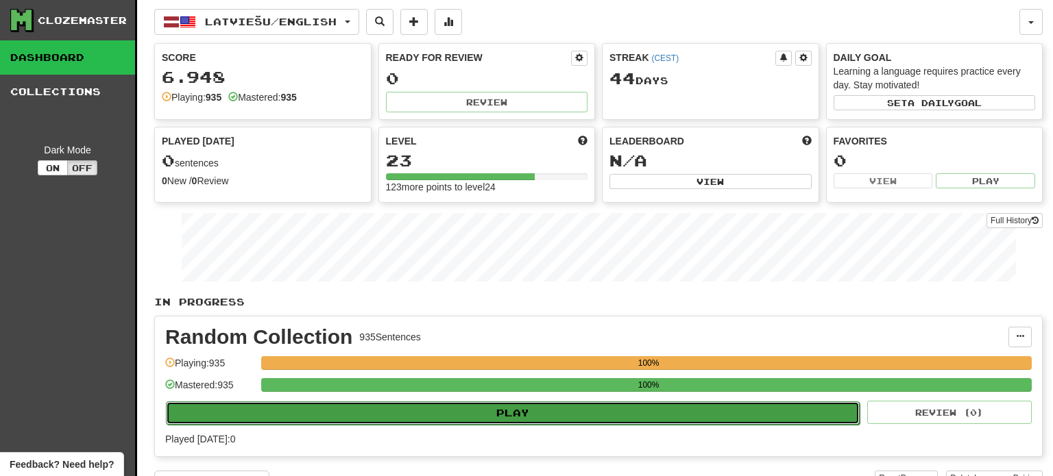
select select "**"
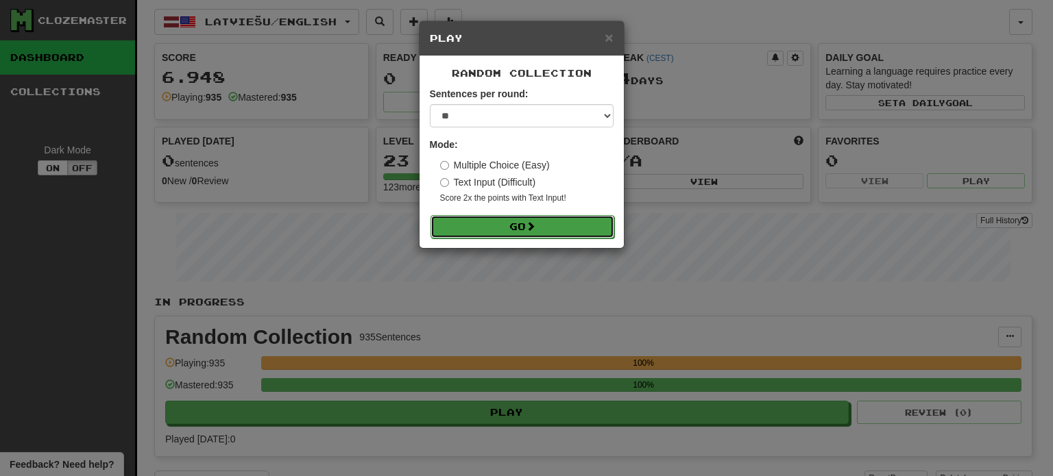
click at [485, 223] on button "Go" at bounding box center [522, 226] width 184 height 23
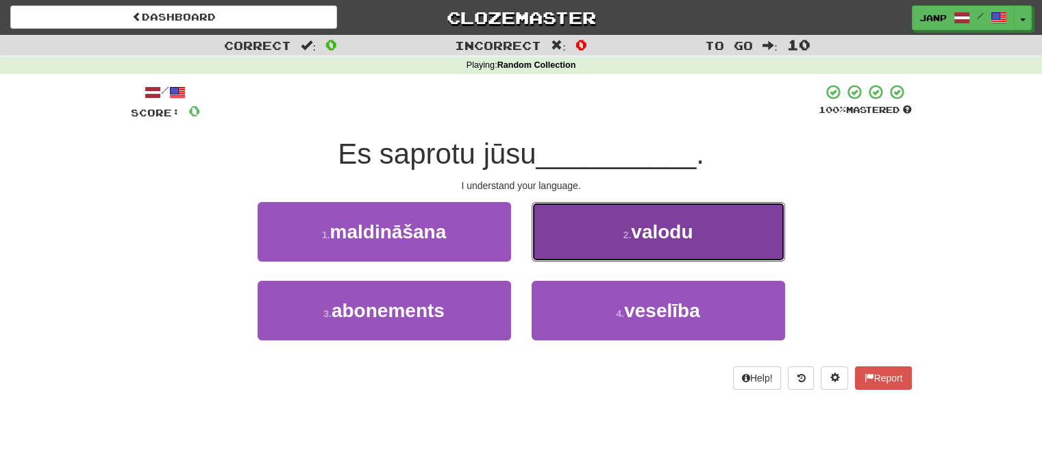
click at [606, 243] on button "2 . valodu" at bounding box center [659, 232] width 254 height 60
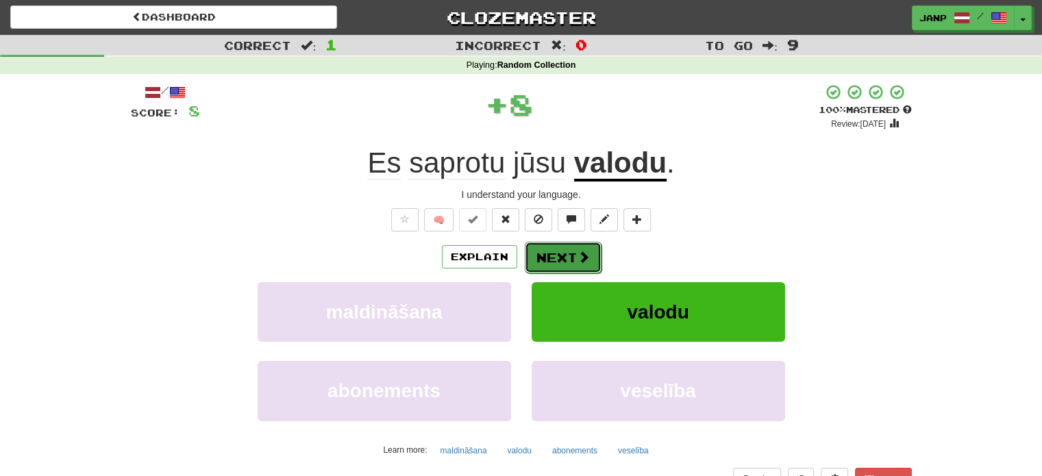
click at [557, 251] on button "Next" at bounding box center [563, 258] width 77 height 32
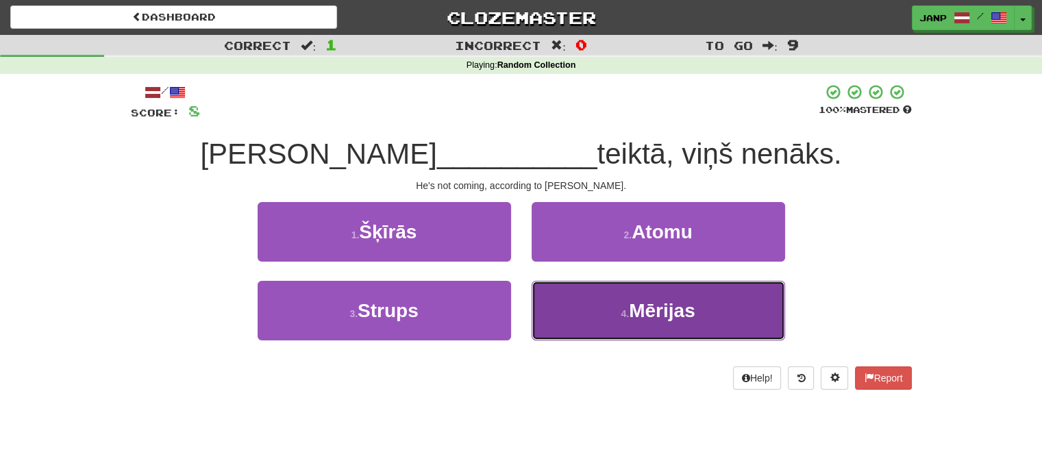
click at [575, 312] on button "4 . Mērijas" at bounding box center [659, 311] width 254 height 60
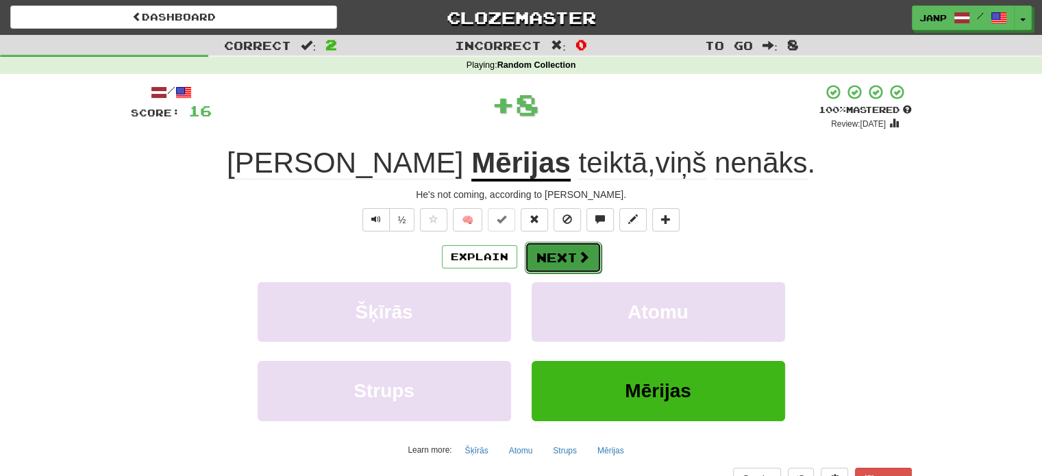
click at [552, 256] on button "Next" at bounding box center [563, 258] width 77 height 32
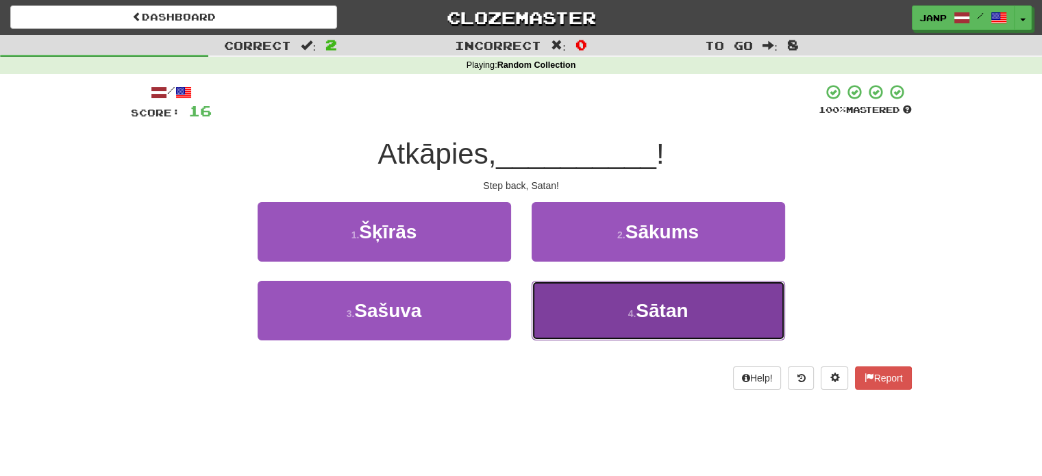
click at [576, 300] on button "4 . Sātan" at bounding box center [659, 311] width 254 height 60
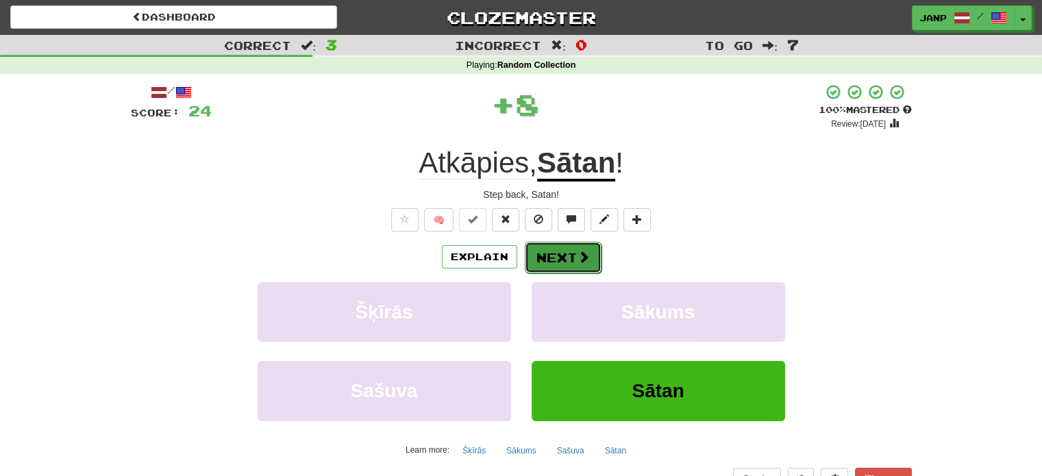
click at [548, 247] on button "Next" at bounding box center [563, 258] width 77 height 32
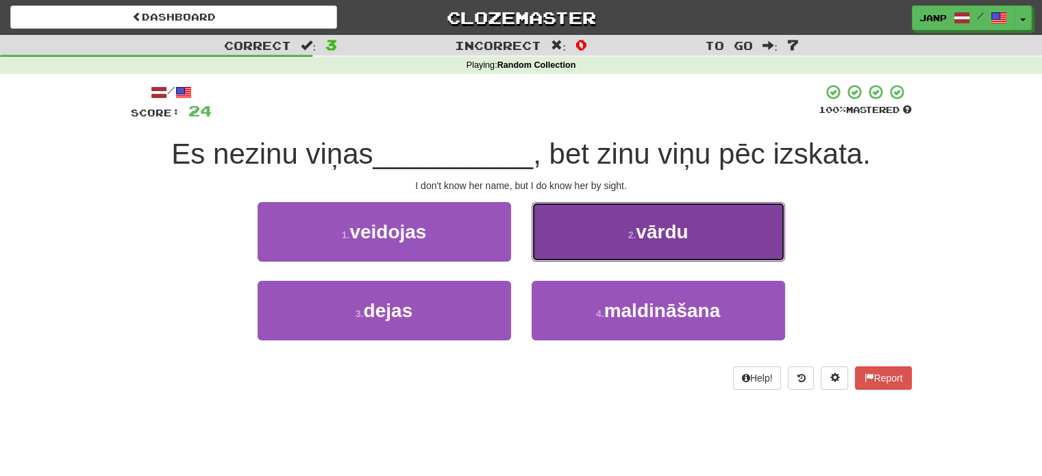
click at [565, 247] on button "2 . vārdu" at bounding box center [659, 232] width 254 height 60
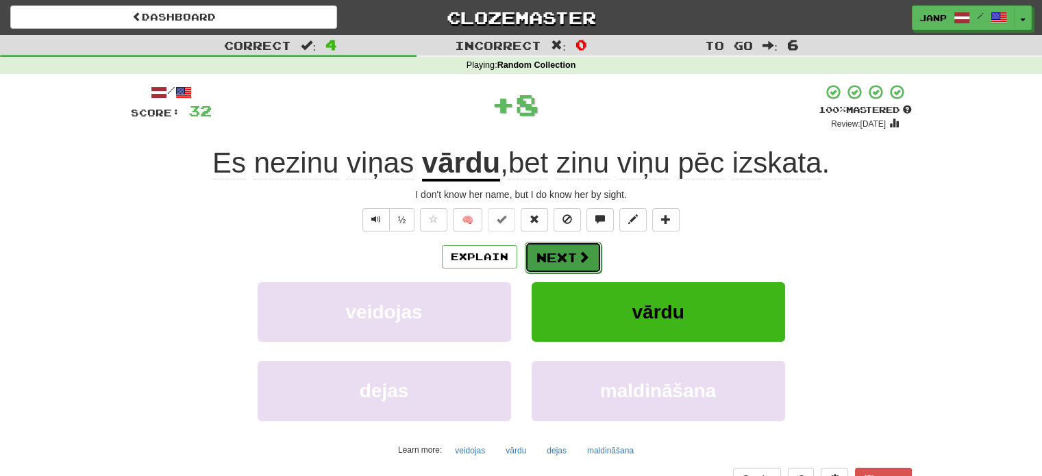
click at [556, 252] on button "Next" at bounding box center [563, 258] width 77 height 32
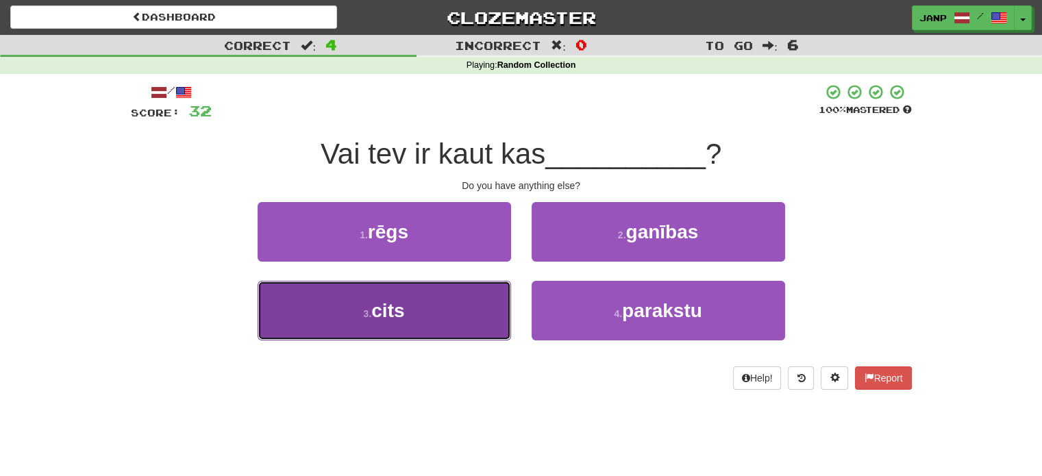
click at [493, 303] on button "3 . cits" at bounding box center [385, 311] width 254 height 60
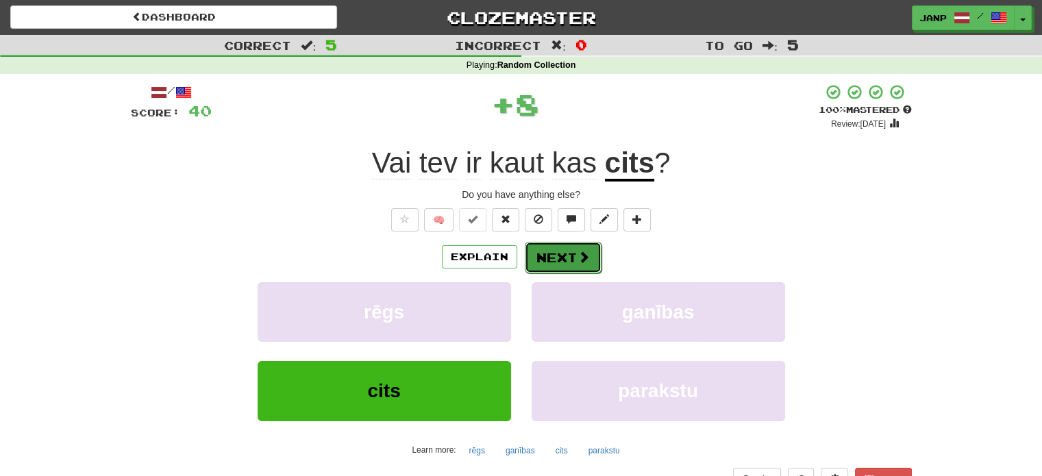
click at [556, 251] on button "Next" at bounding box center [563, 258] width 77 height 32
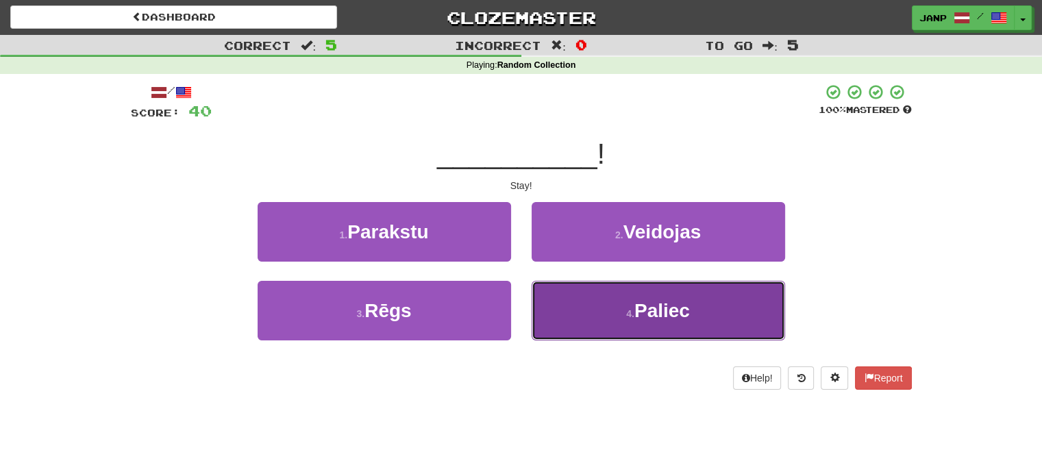
click at [559, 309] on button "4 . Paliec" at bounding box center [659, 311] width 254 height 60
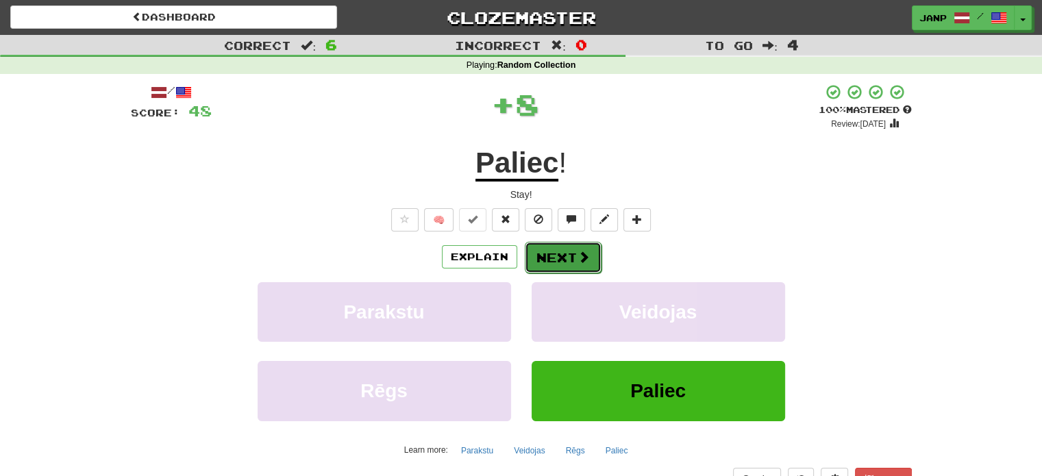
click at [547, 252] on button "Next" at bounding box center [563, 258] width 77 height 32
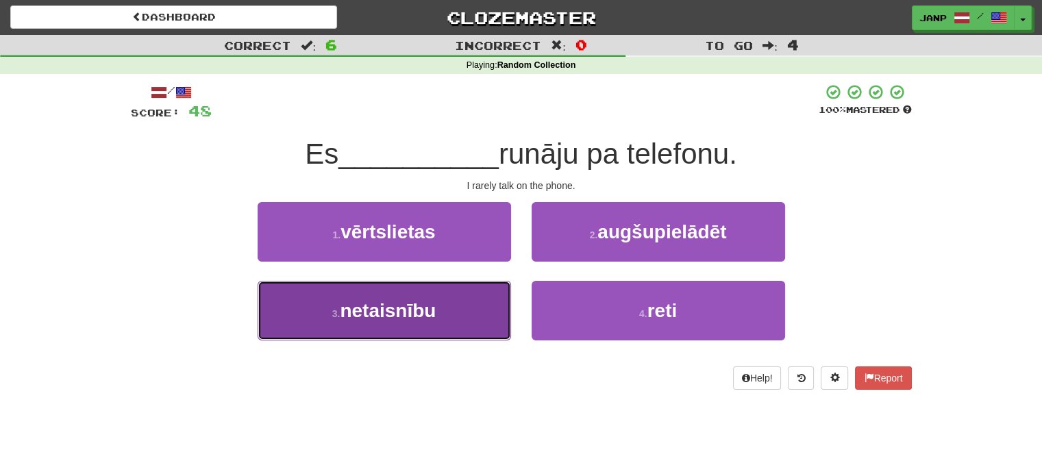
click at [472, 314] on button "3 . netaisnību" at bounding box center [385, 311] width 254 height 60
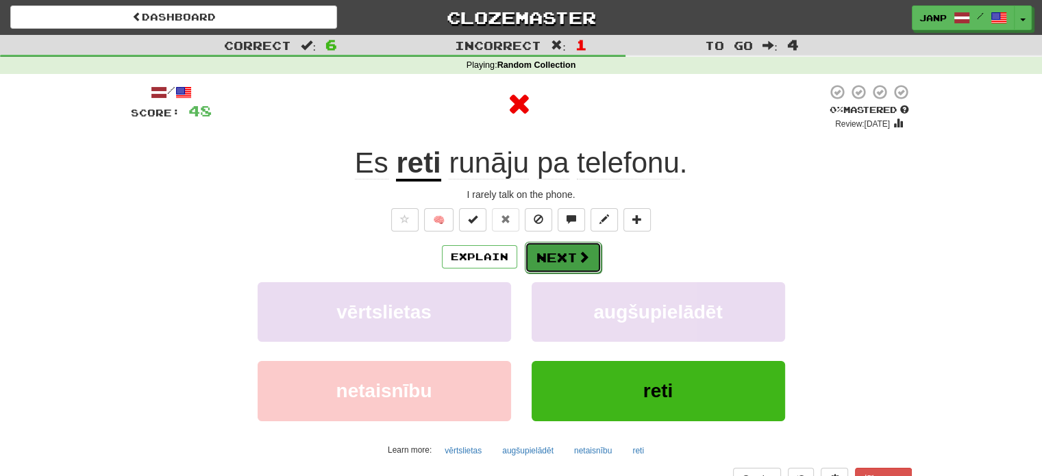
click at [557, 262] on button "Next" at bounding box center [563, 258] width 77 height 32
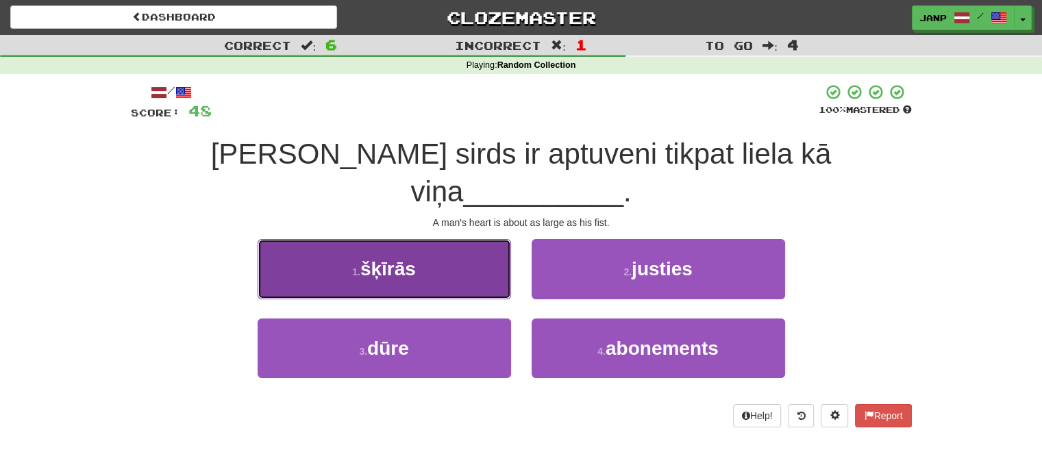
click at [457, 239] on button "1 . šķīrās" at bounding box center [385, 269] width 254 height 60
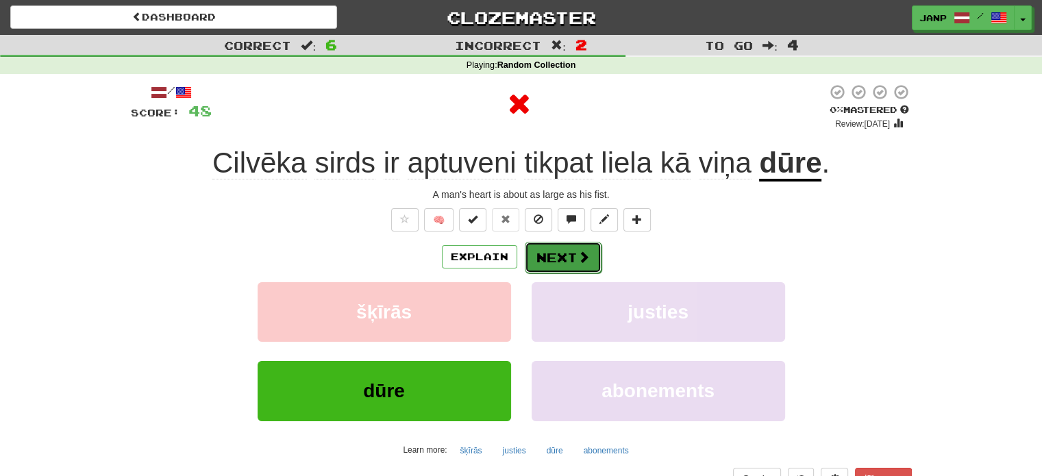
click at [551, 252] on button "Next" at bounding box center [563, 258] width 77 height 32
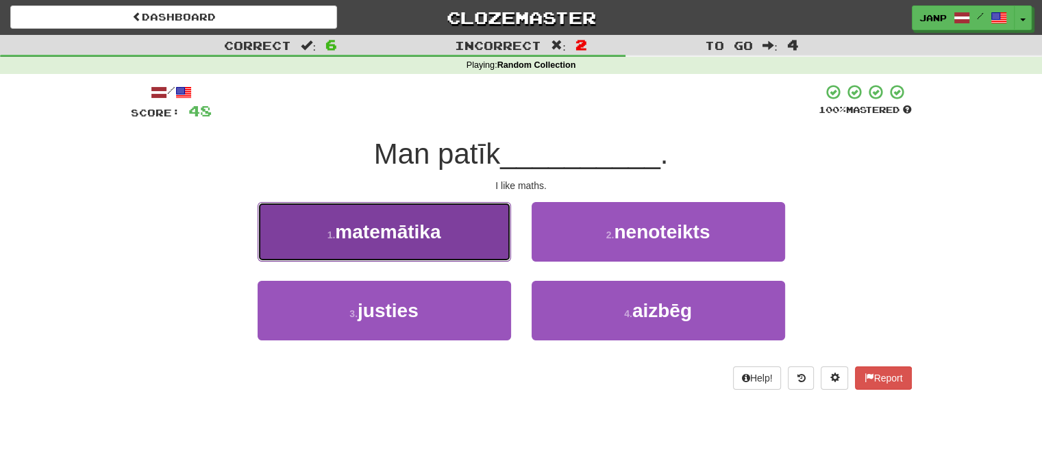
click at [430, 241] on span "matemātika" at bounding box center [388, 231] width 106 height 21
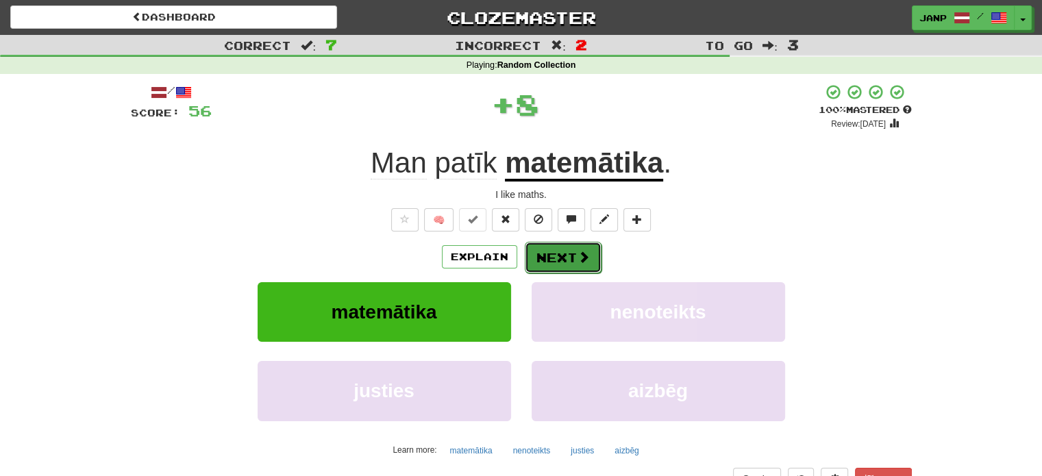
click at [552, 248] on button "Next" at bounding box center [563, 258] width 77 height 32
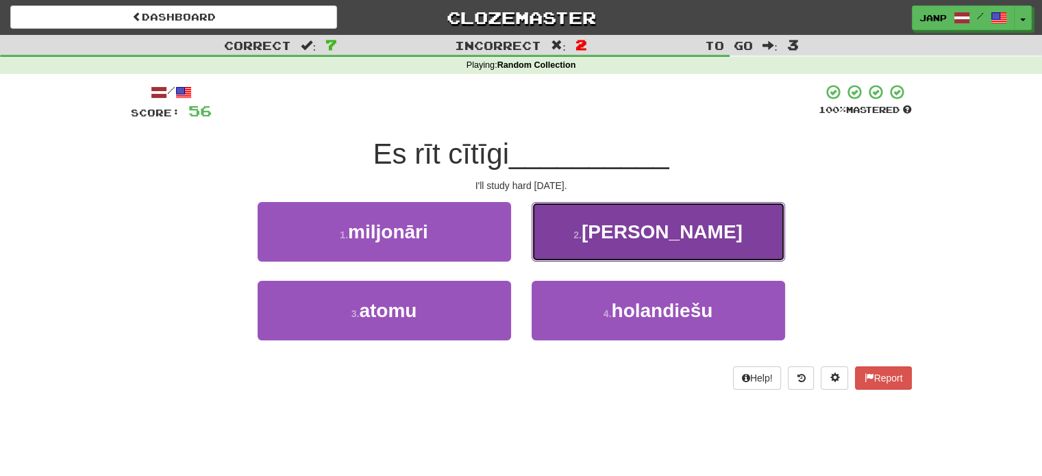
click at [558, 245] on button "2 . mācīšos" at bounding box center [659, 232] width 254 height 60
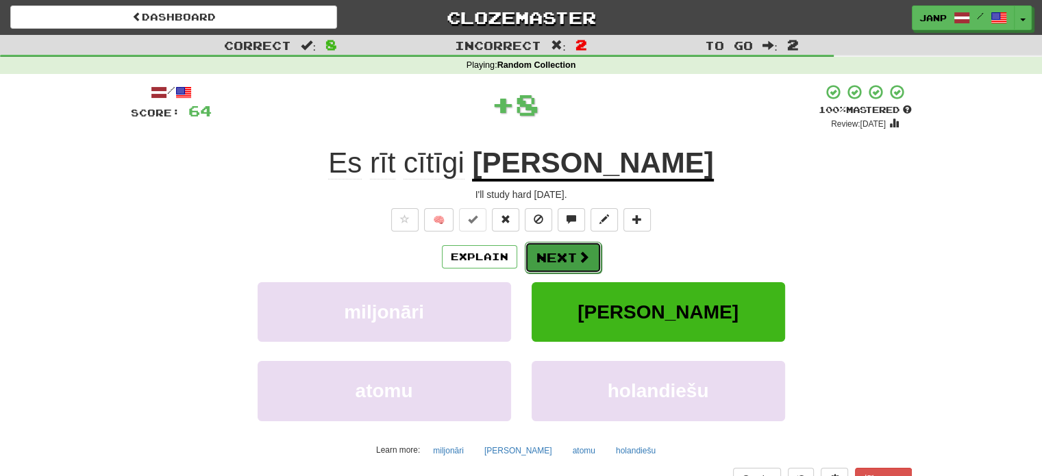
click at [563, 252] on button "Next" at bounding box center [563, 258] width 77 height 32
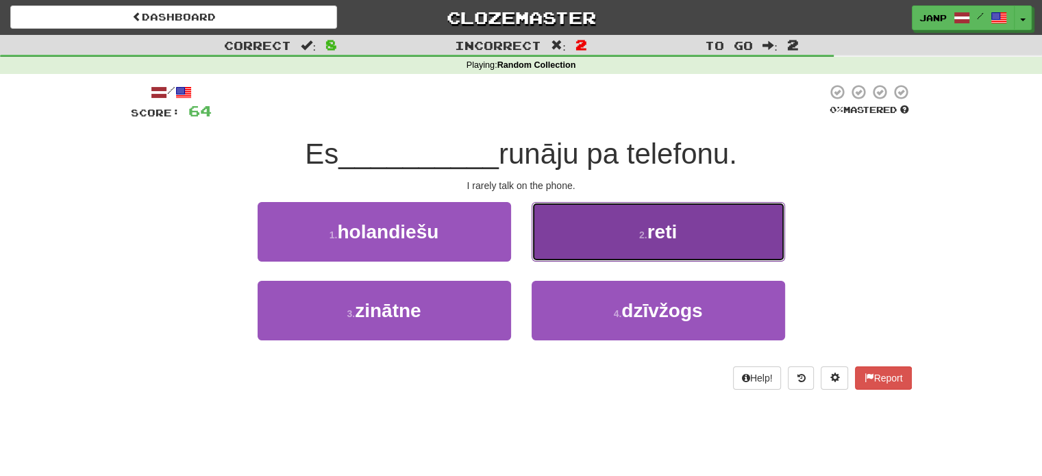
click at [567, 252] on button "2 . reti" at bounding box center [659, 232] width 254 height 60
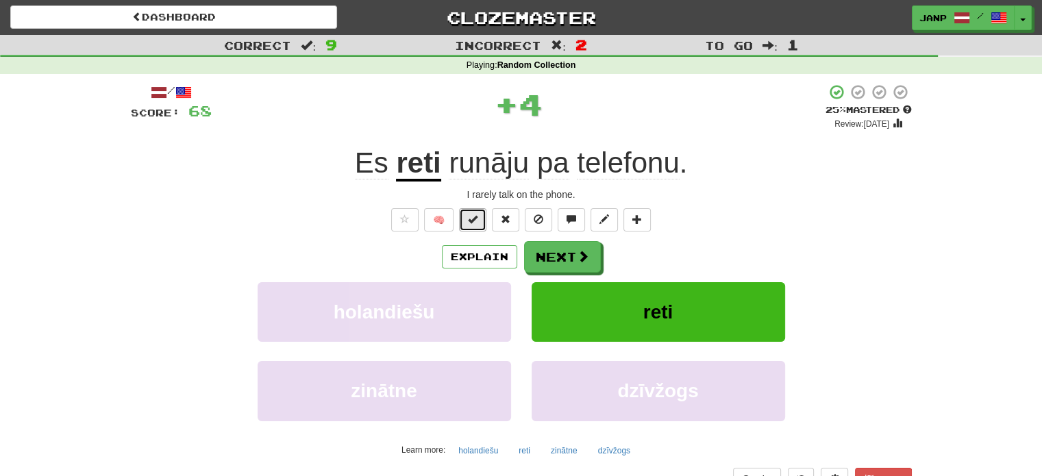
click at [476, 221] on span at bounding box center [473, 220] width 10 height 10
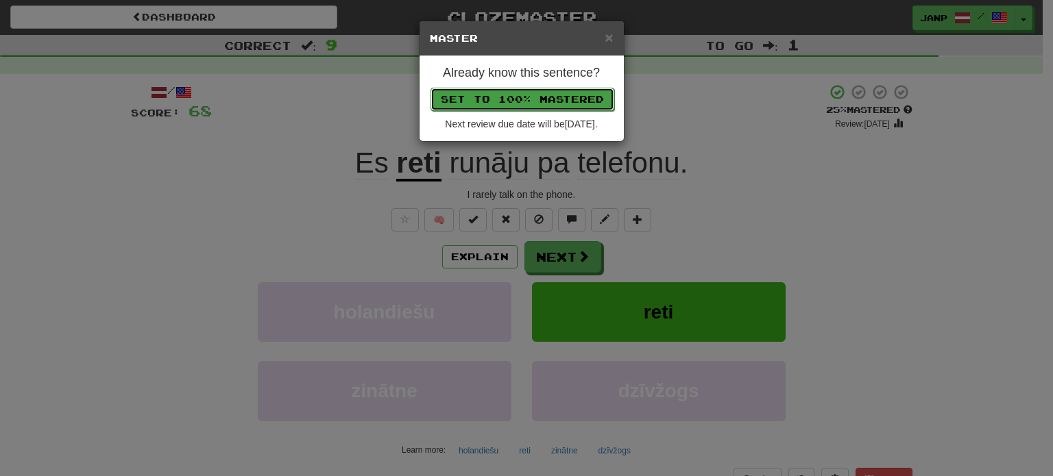
click at [492, 95] on button "Set to 100% Mastered" at bounding box center [522, 99] width 184 height 23
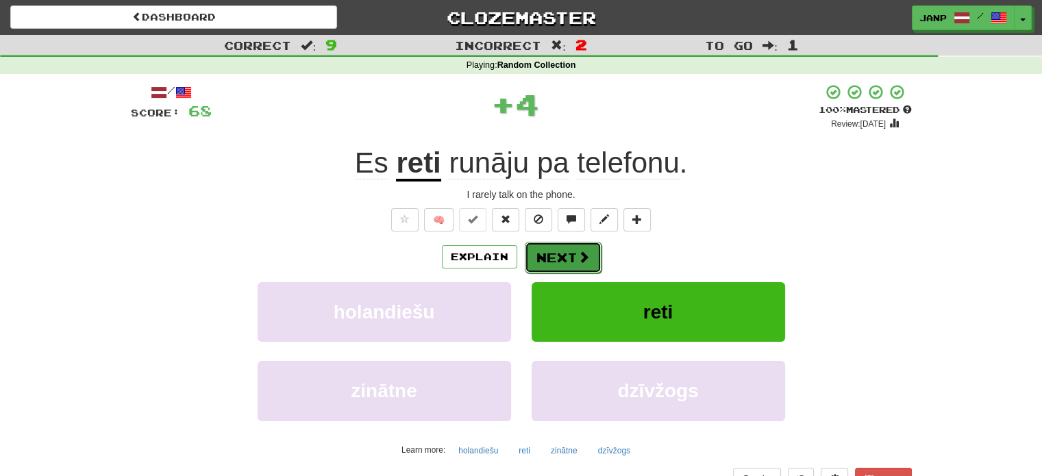
click at [564, 262] on button "Next" at bounding box center [563, 258] width 77 height 32
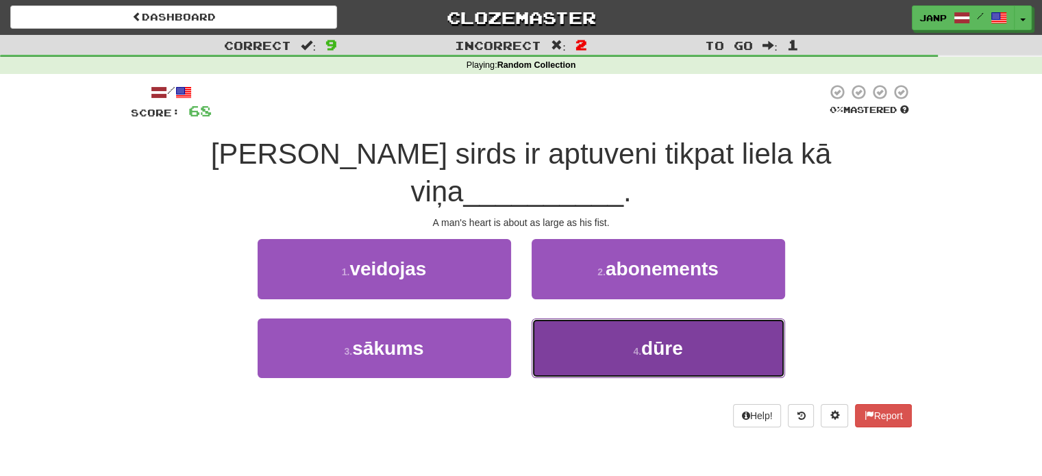
click at [600, 319] on button "4 . dūre" at bounding box center [659, 349] width 254 height 60
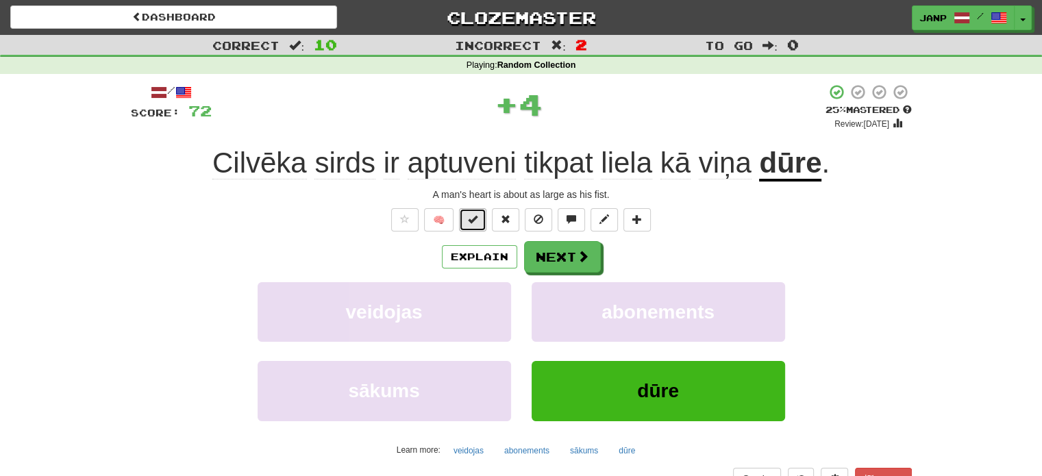
click at [474, 221] on span at bounding box center [473, 220] width 10 height 10
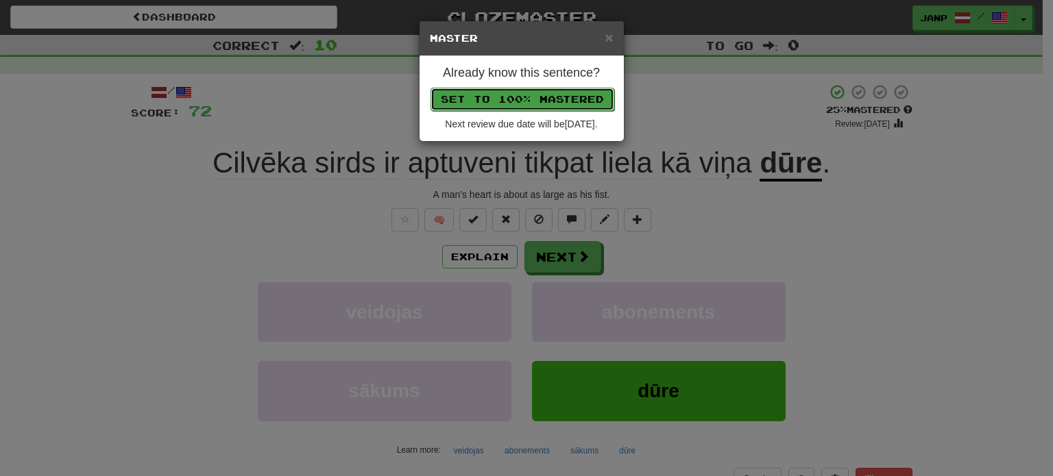
click at [487, 103] on button "Set to 100% Mastered" at bounding box center [522, 99] width 184 height 23
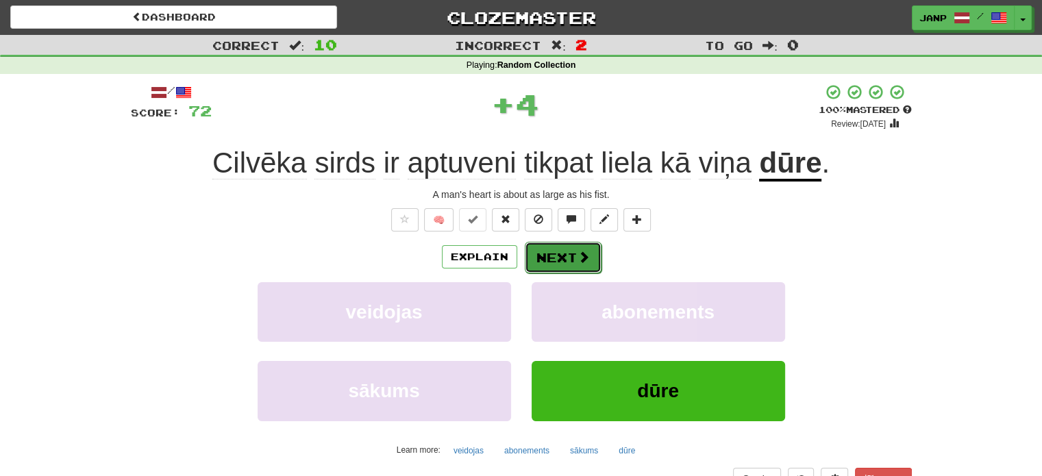
click at [570, 257] on button "Next" at bounding box center [563, 258] width 77 height 32
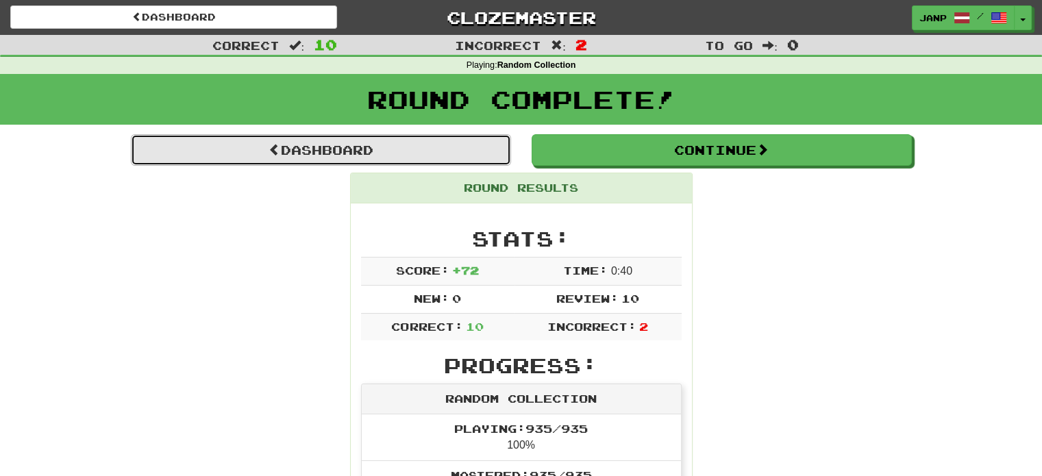
click at [289, 153] on link "Dashboard" at bounding box center [321, 150] width 380 height 32
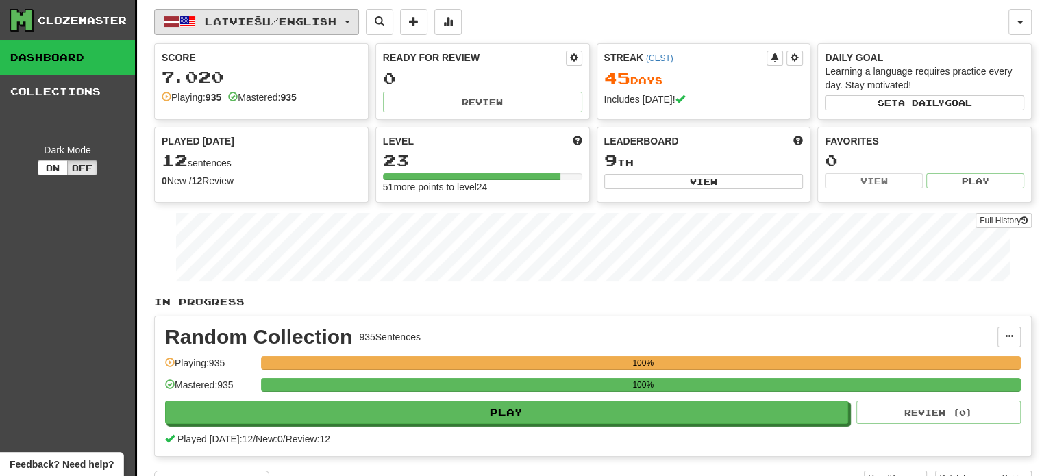
click at [313, 19] on span "Latviešu / English" at bounding box center [271, 22] width 132 height 12
